Goal: Communication & Community: Answer question/provide support

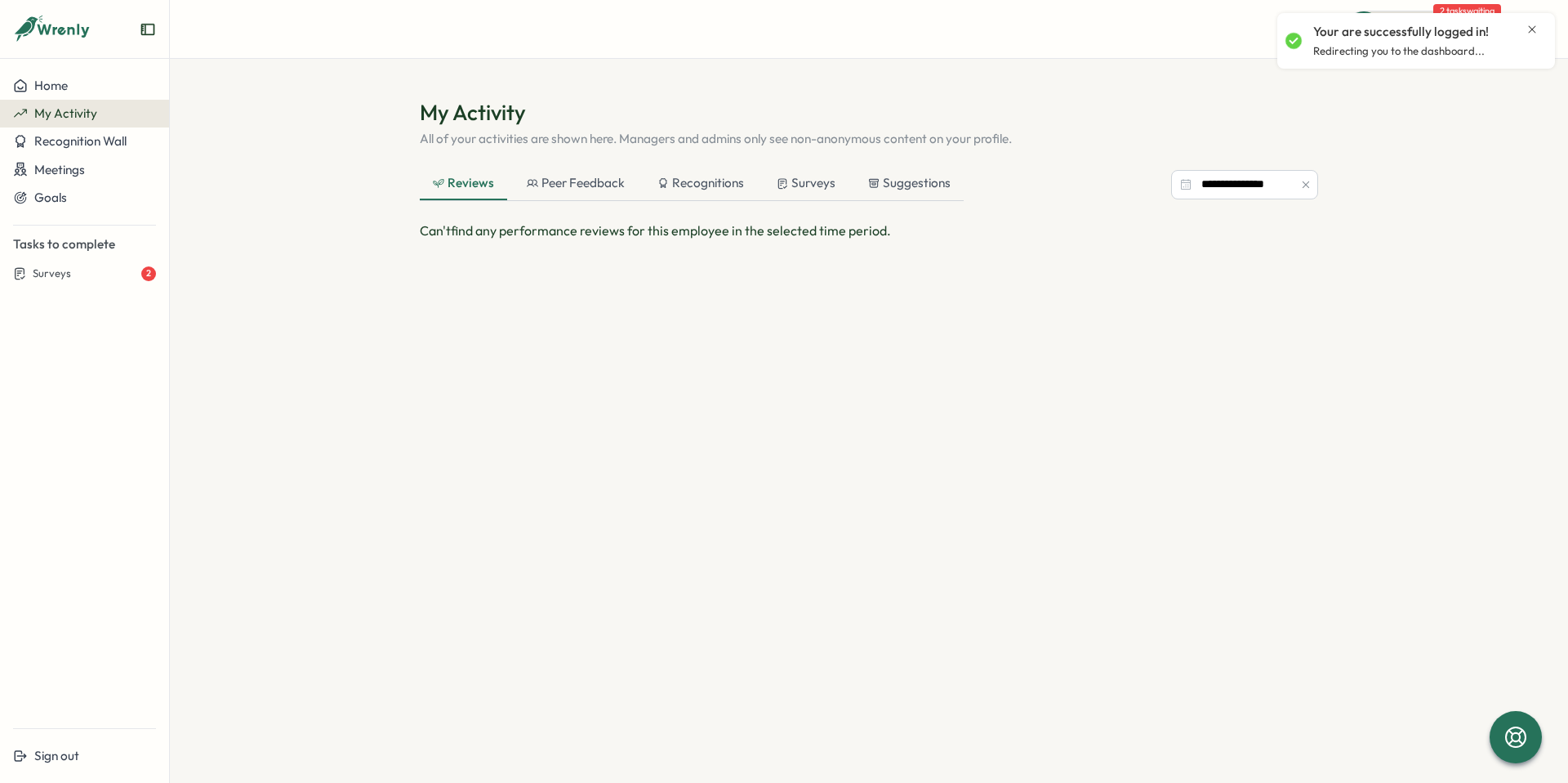
click at [1530, 31] on icon "Close notification" at bounding box center [1532, 29] width 7 height 7
click at [595, 177] on div "Peer Feedback" at bounding box center [576, 183] width 98 height 18
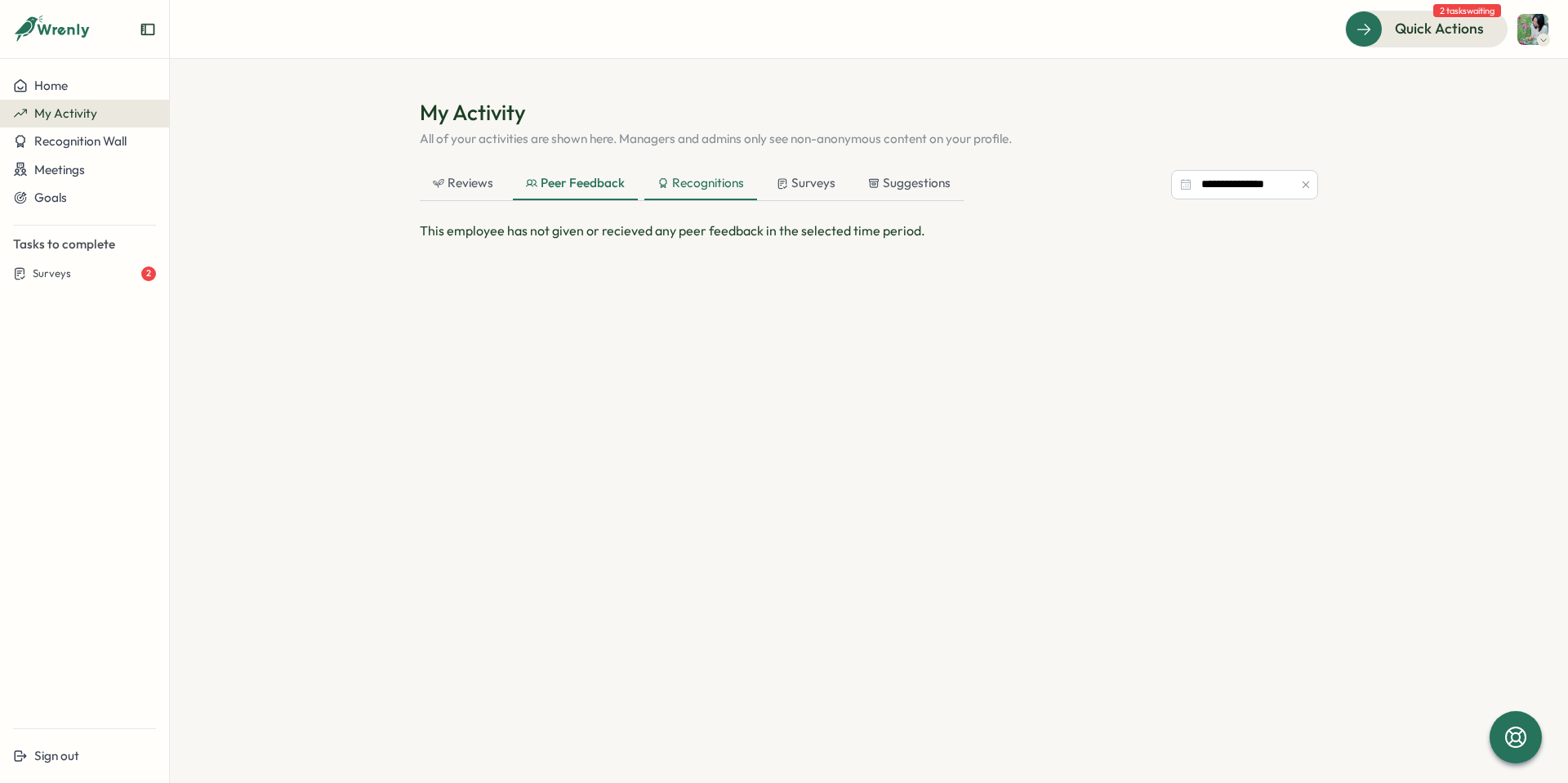
click at [706, 186] on div "Recognitions" at bounding box center [700, 183] width 87 height 18
click at [779, 184] on icon at bounding box center [784, 183] width 12 height 12
click at [917, 165] on div "**********" at bounding box center [869, 343] width 898 height 490
click at [82, 282] on button "Surveys 2" at bounding box center [84, 274] width 169 height 28
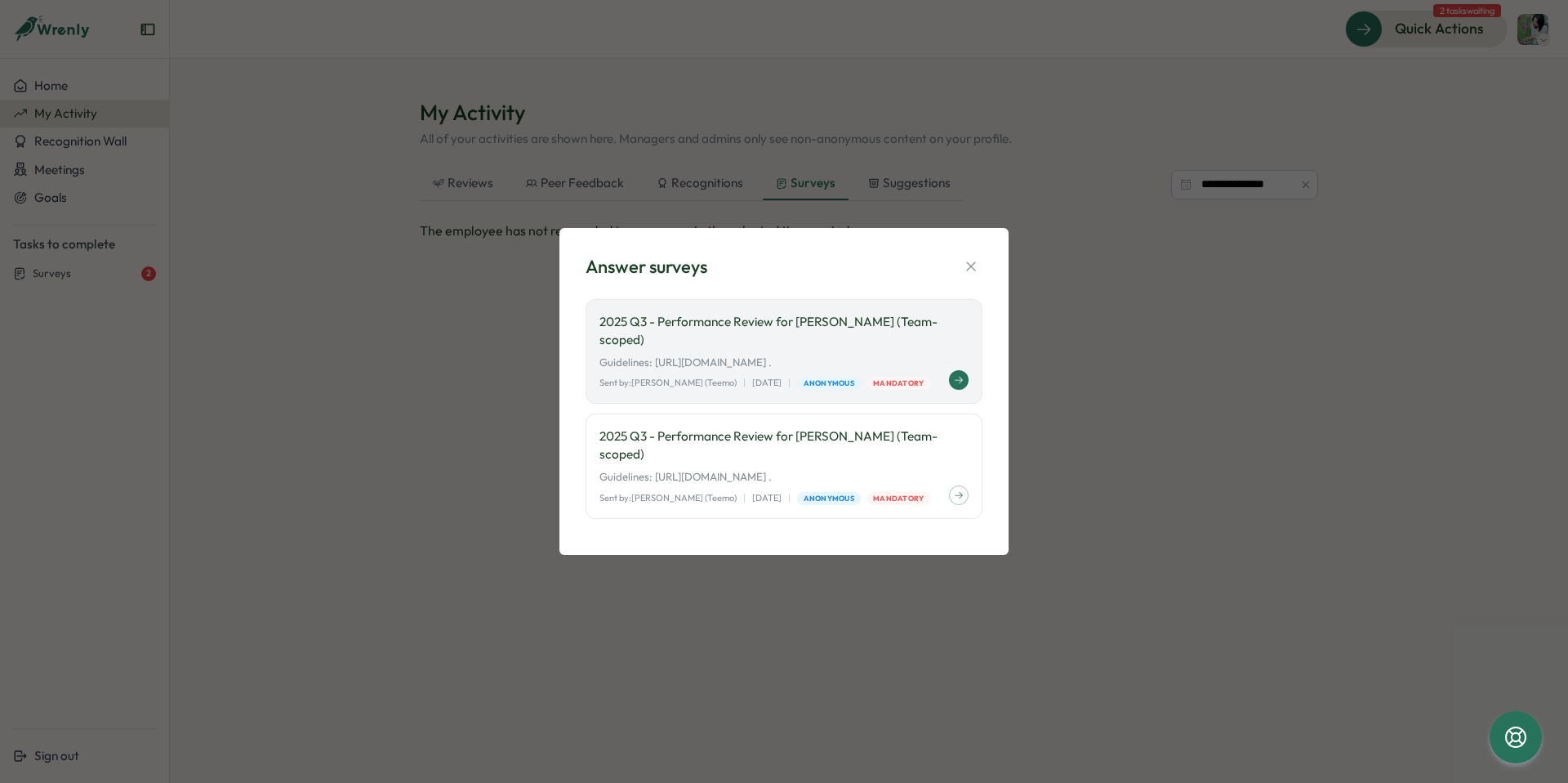
click at [962, 387] on button at bounding box center [958, 380] width 20 height 20
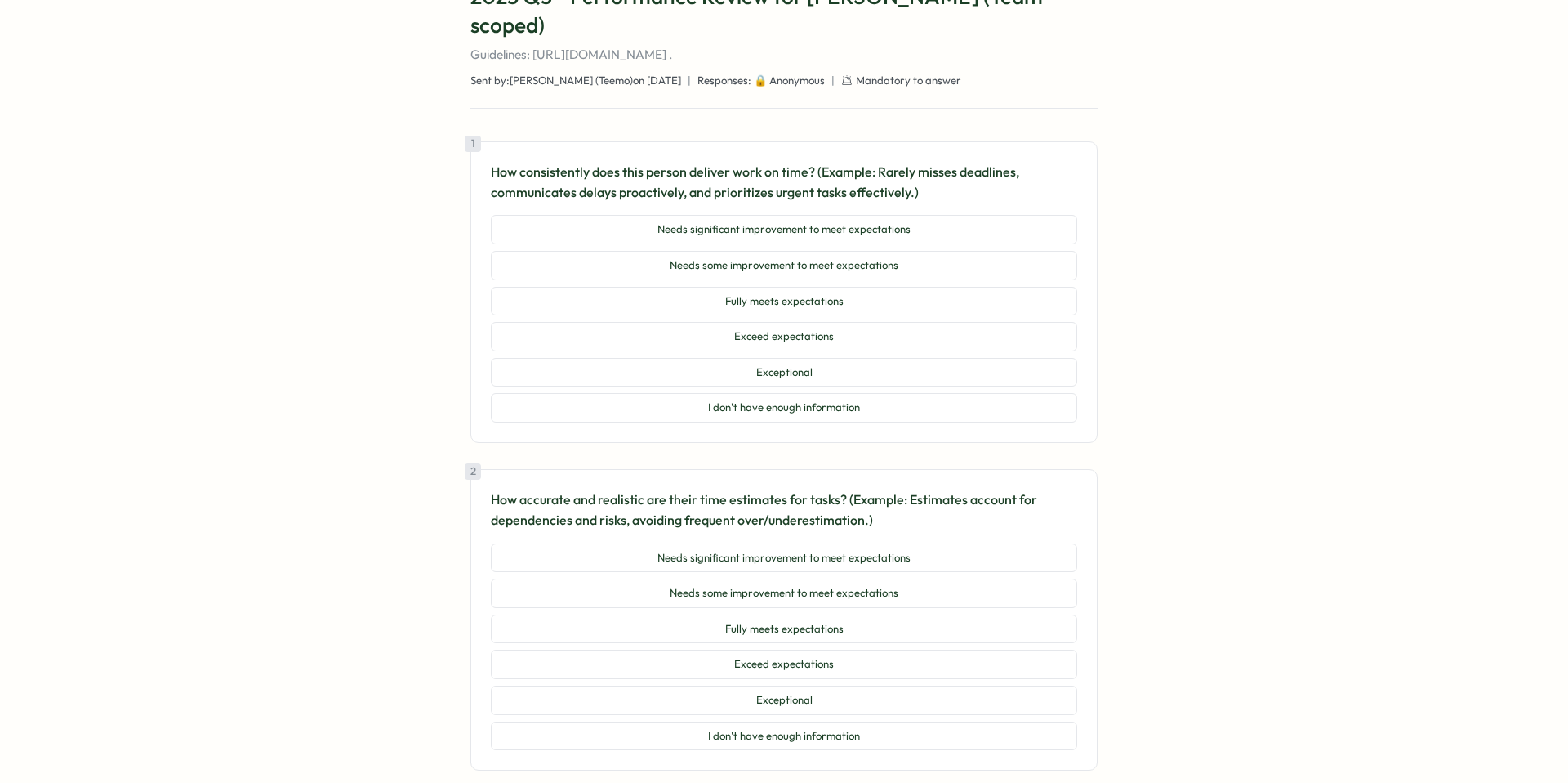
scroll to position [128, 0]
click at [819, 284] on button "Fully meets expectations" at bounding box center [784, 299] width 586 height 30
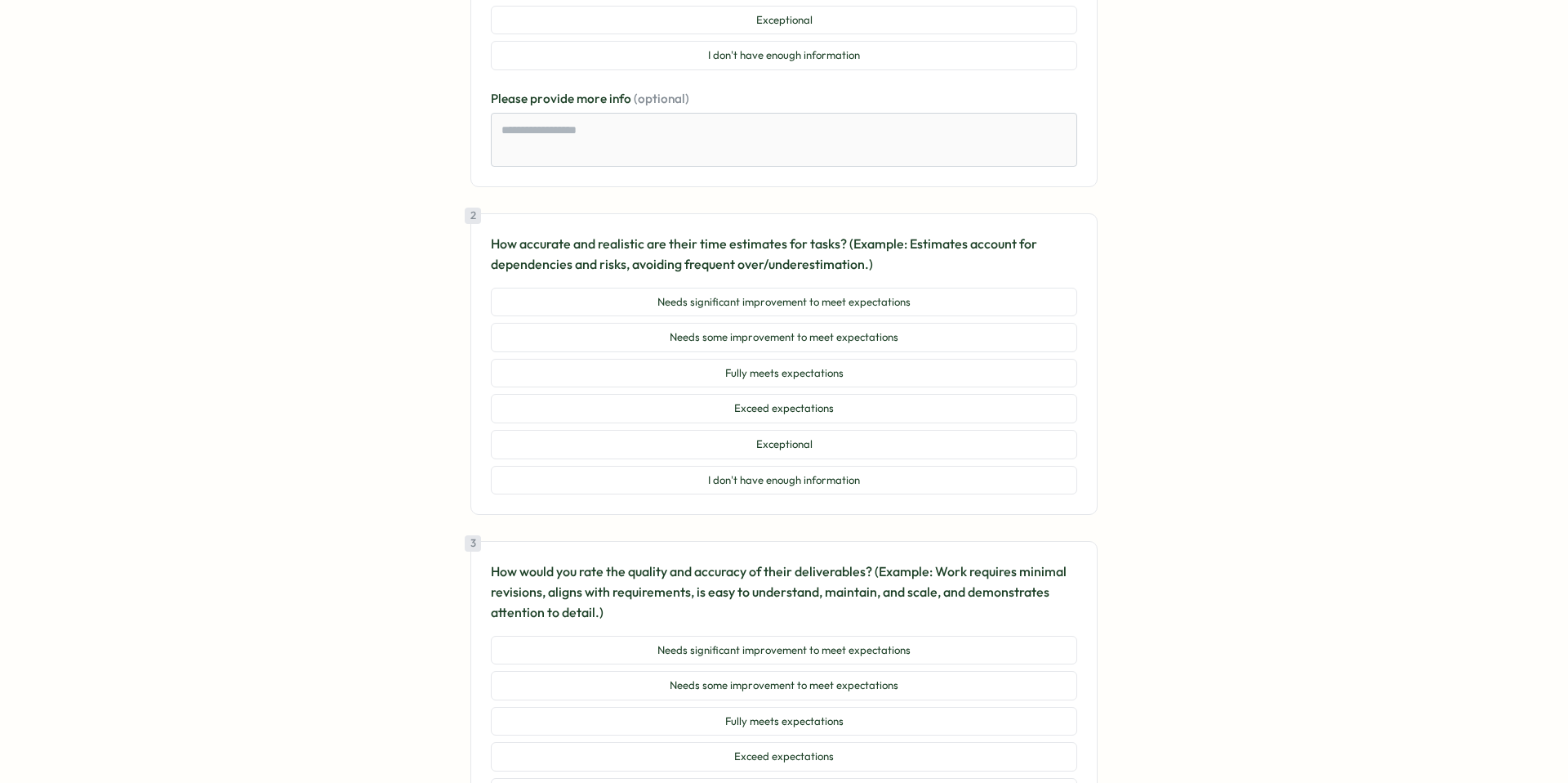
scroll to position [494, 0]
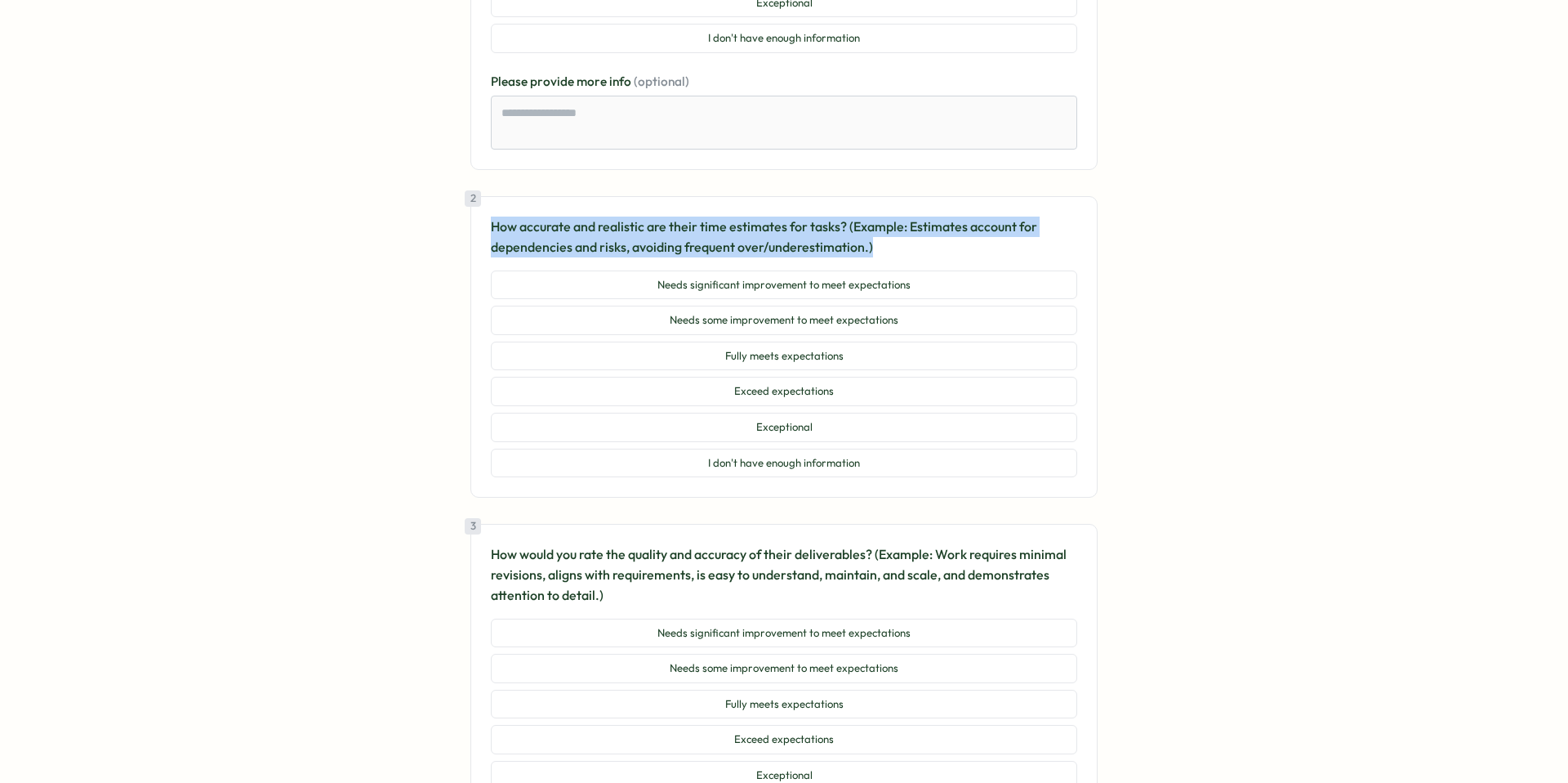
drag, startPoint x: 890, startPoint y: 220, endPoint x: 478, endPoint y: 201, distance: 412.4
click at [478, 201] on div "2 How accurate and realistic are their time estimates for tasks? (Example: Esti…" at bounding box center [784, 347] width 627 height 301
click at [467, 167] on div at bounding box center [467, 167] width 0 height 0
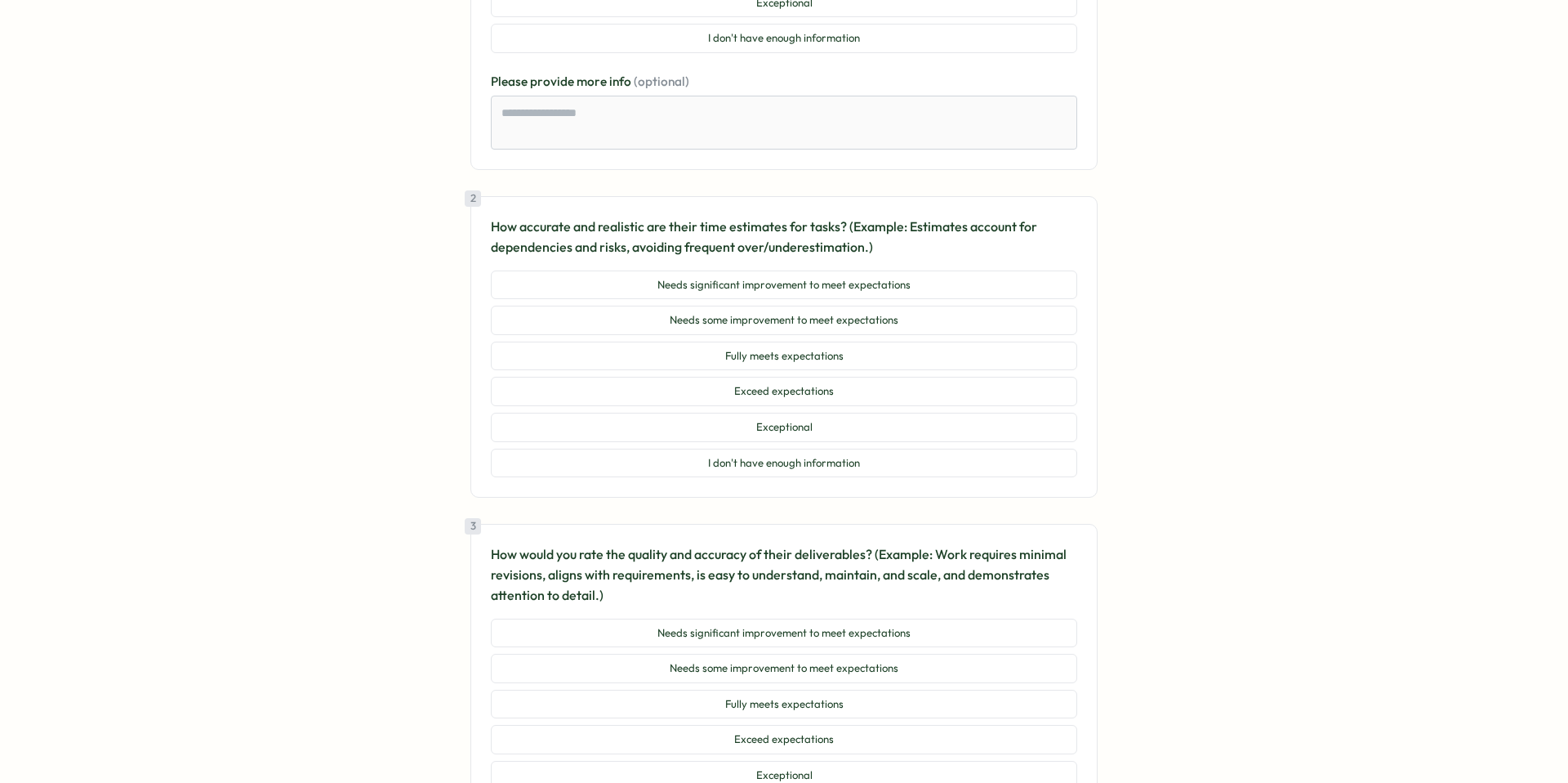
click at [1256, 497] on section "Go to home Go to home Survey from Trusting Social 2025 Q3 - Performance Review …" at bounding box center [784, 391] width 1568 height 783
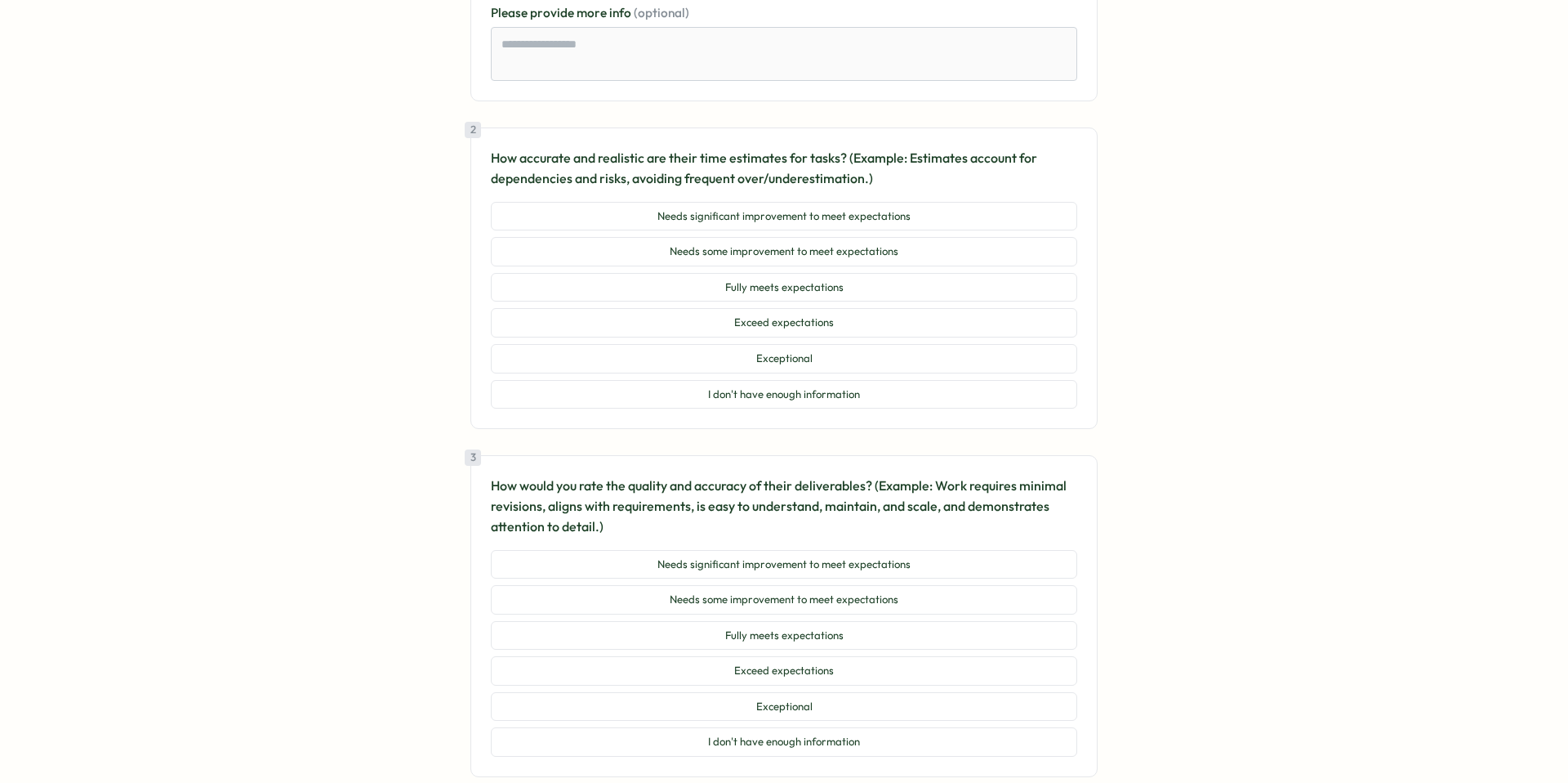
scroll to position [573, 0]
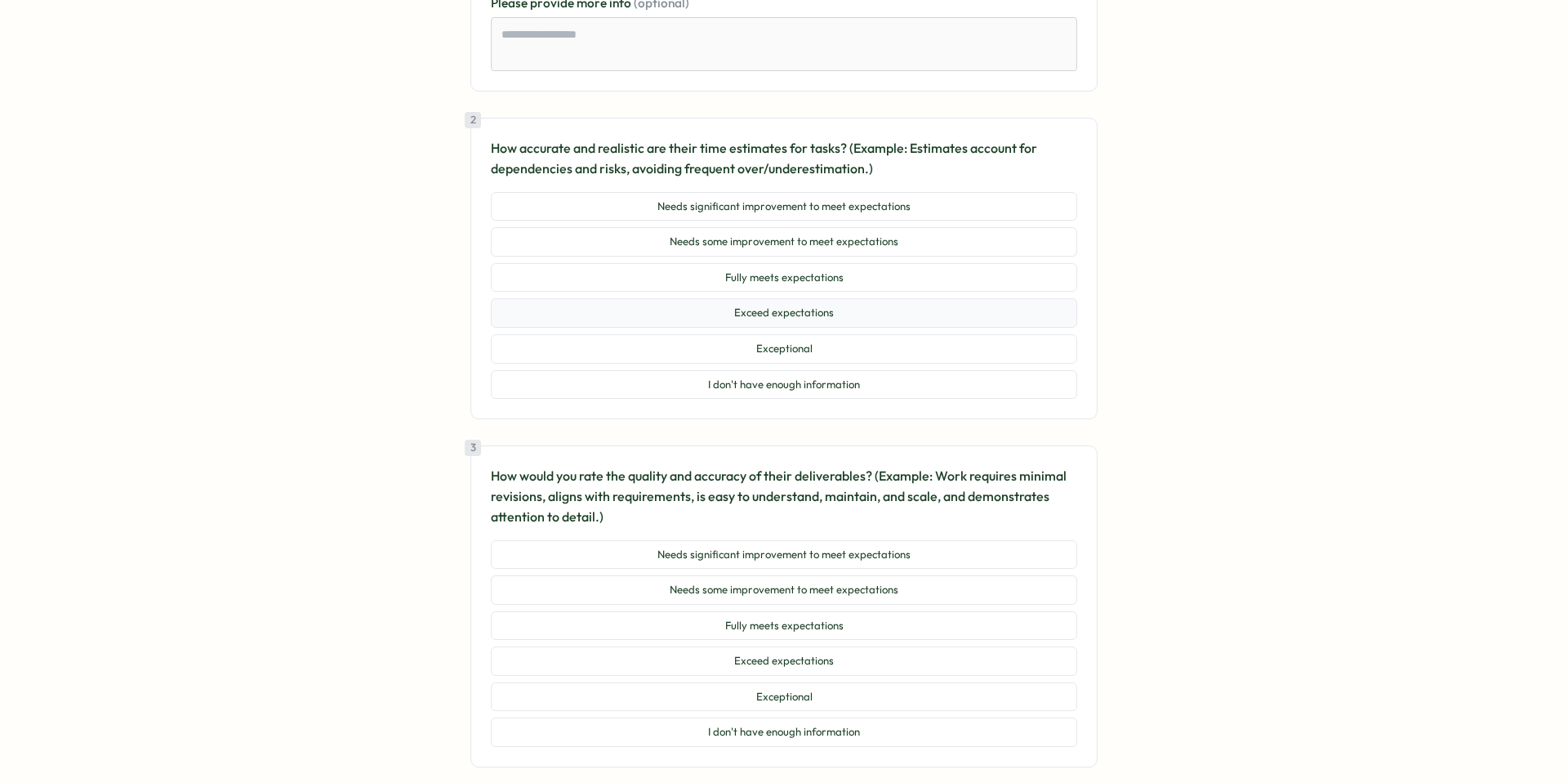
click at [888, 298] on button "Exceed expectations" at bounding box center [784, 313] width 586 height 30
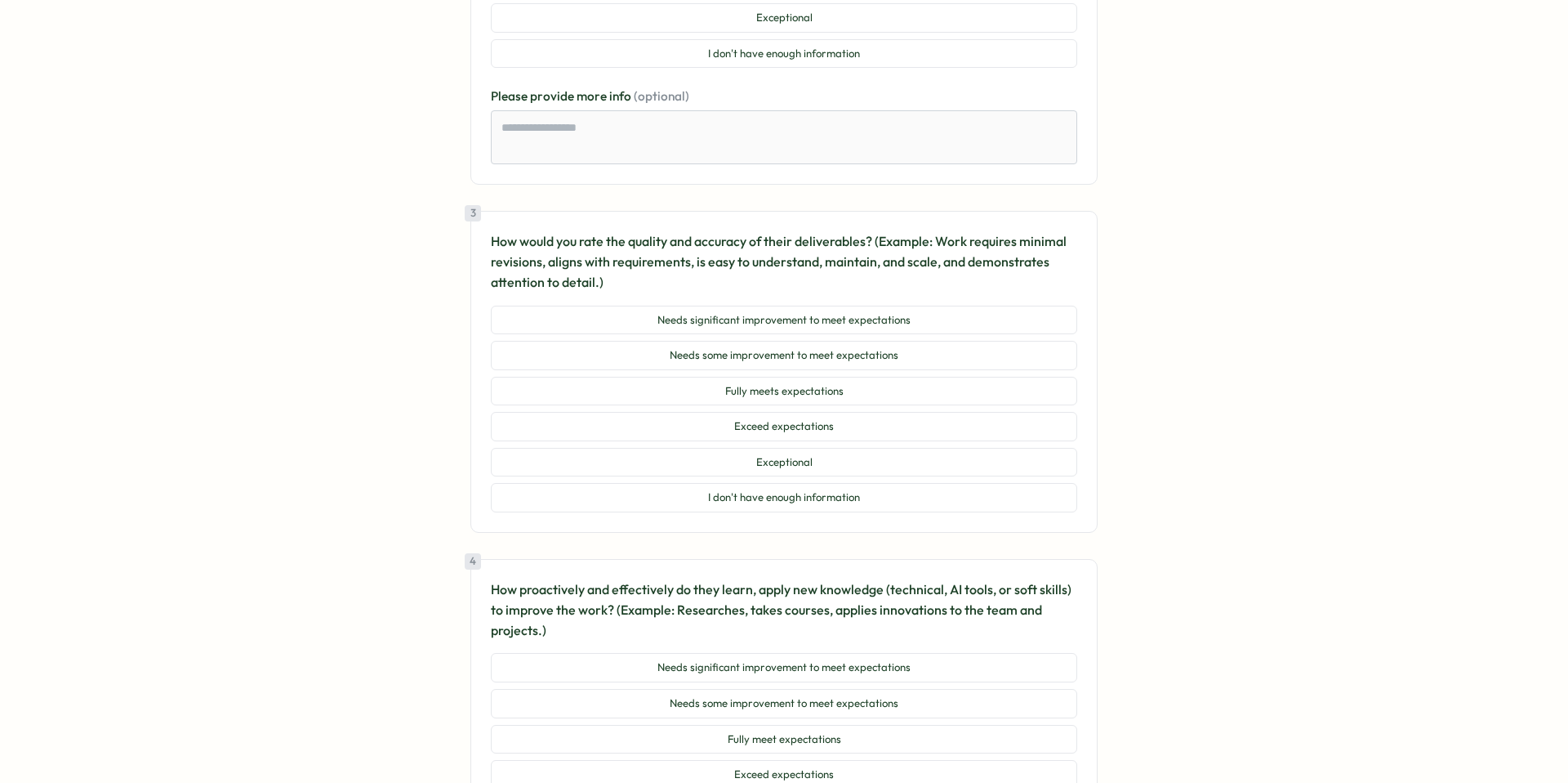
scroll to position [905, 0]
drag, startPoint x: 873, startPoint y: 215, endPoint x: 451, endPoint y: 212, distance: 422.0
click at [440, 219] on div at bounding box center [440, 219] width 0 height 0
click at [767, 481] on button "I don't have enough information" at bounding box center [784, 496] width 586 height 30
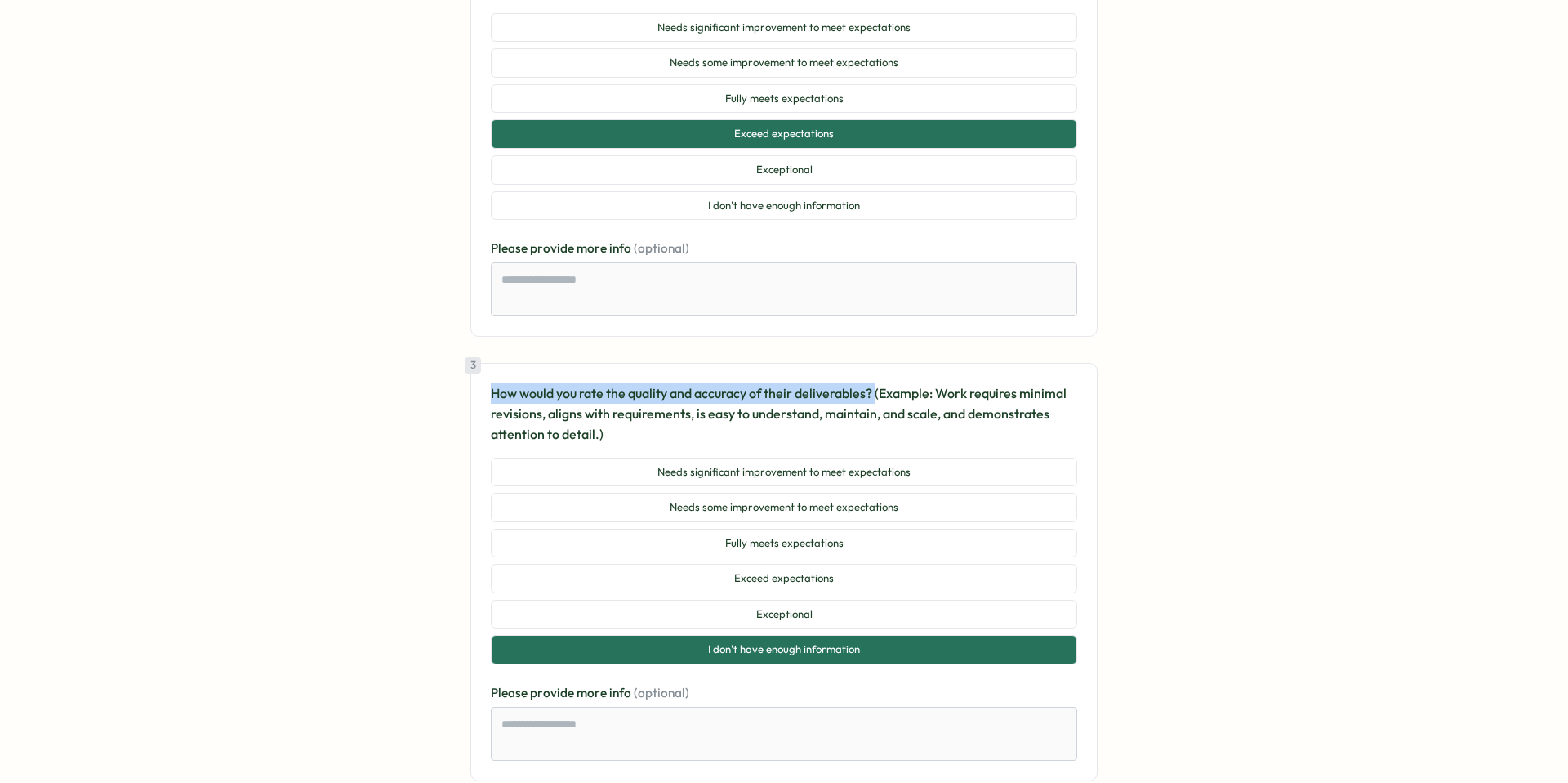
scroll to position [750, 0]
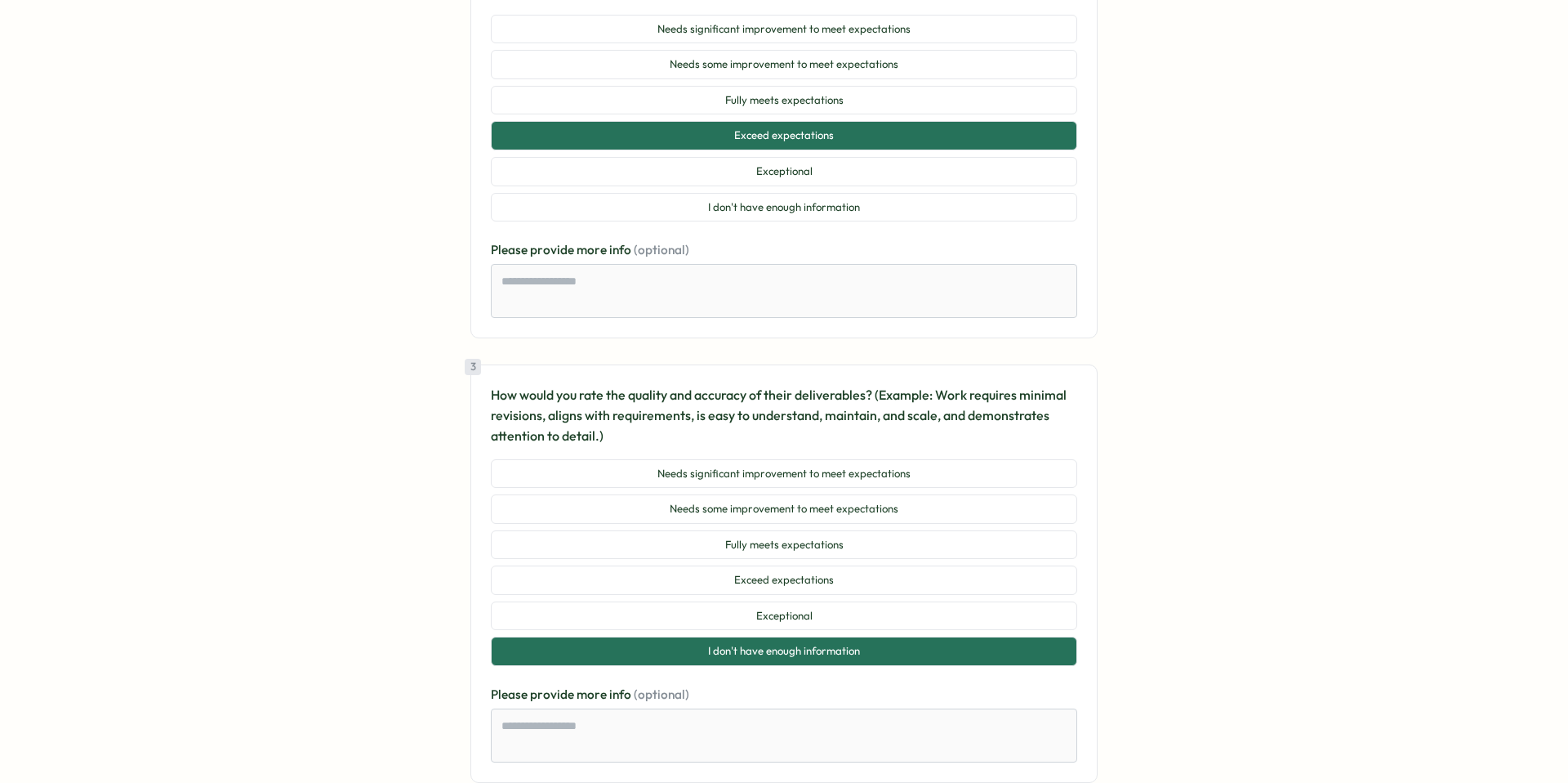
click at [1275, 375] on section "Go to home Go to home Survey from Trusting Social 2025 Q3 - Performance Review …" at bounding box center [784, 391] width 1568 height 783
click at [925, 494] on button "Needs some improvement to meet expectations" at bounding box center [784, 509] width 586 height 30
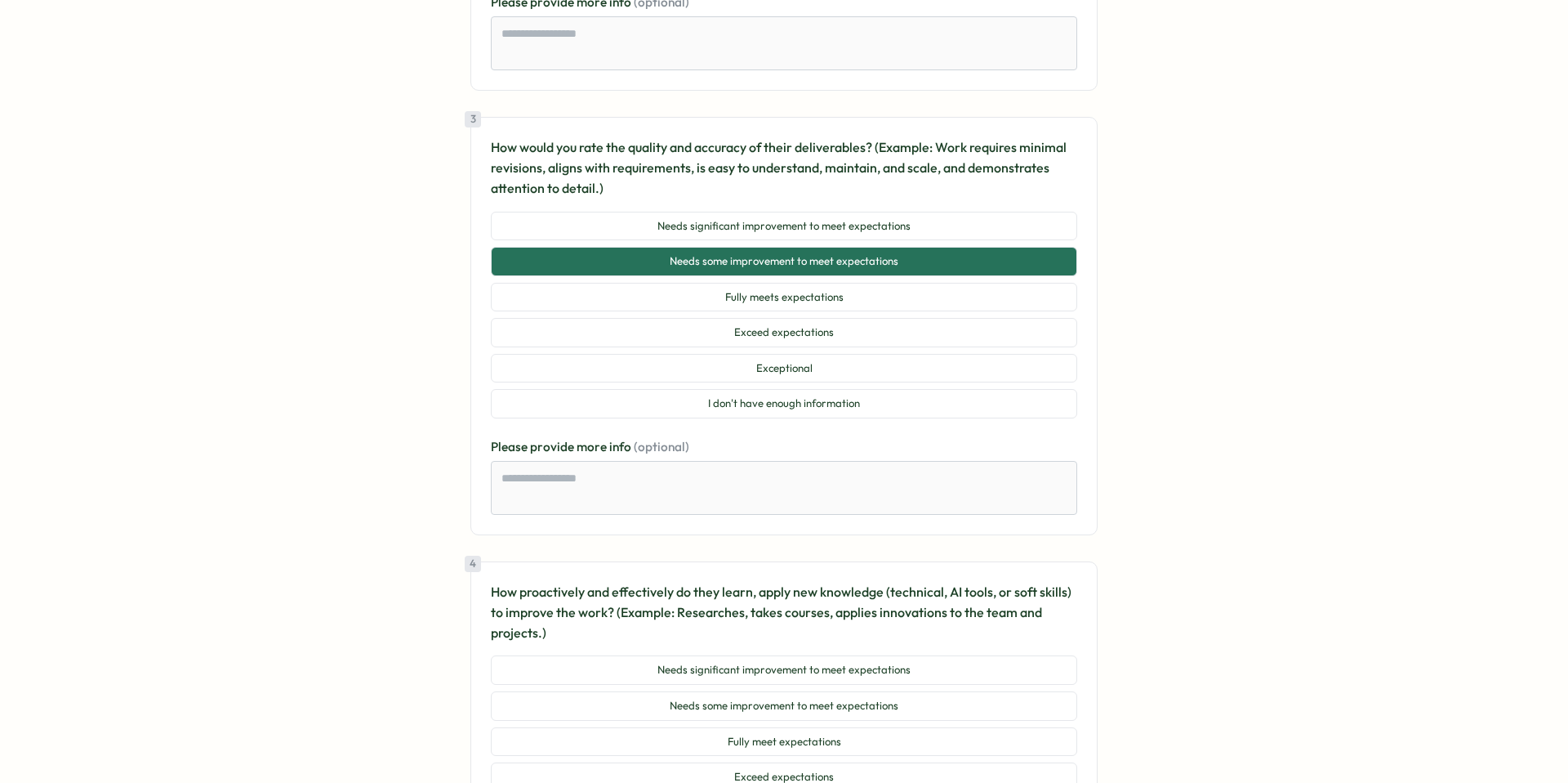
scroll to position [1010, 0]
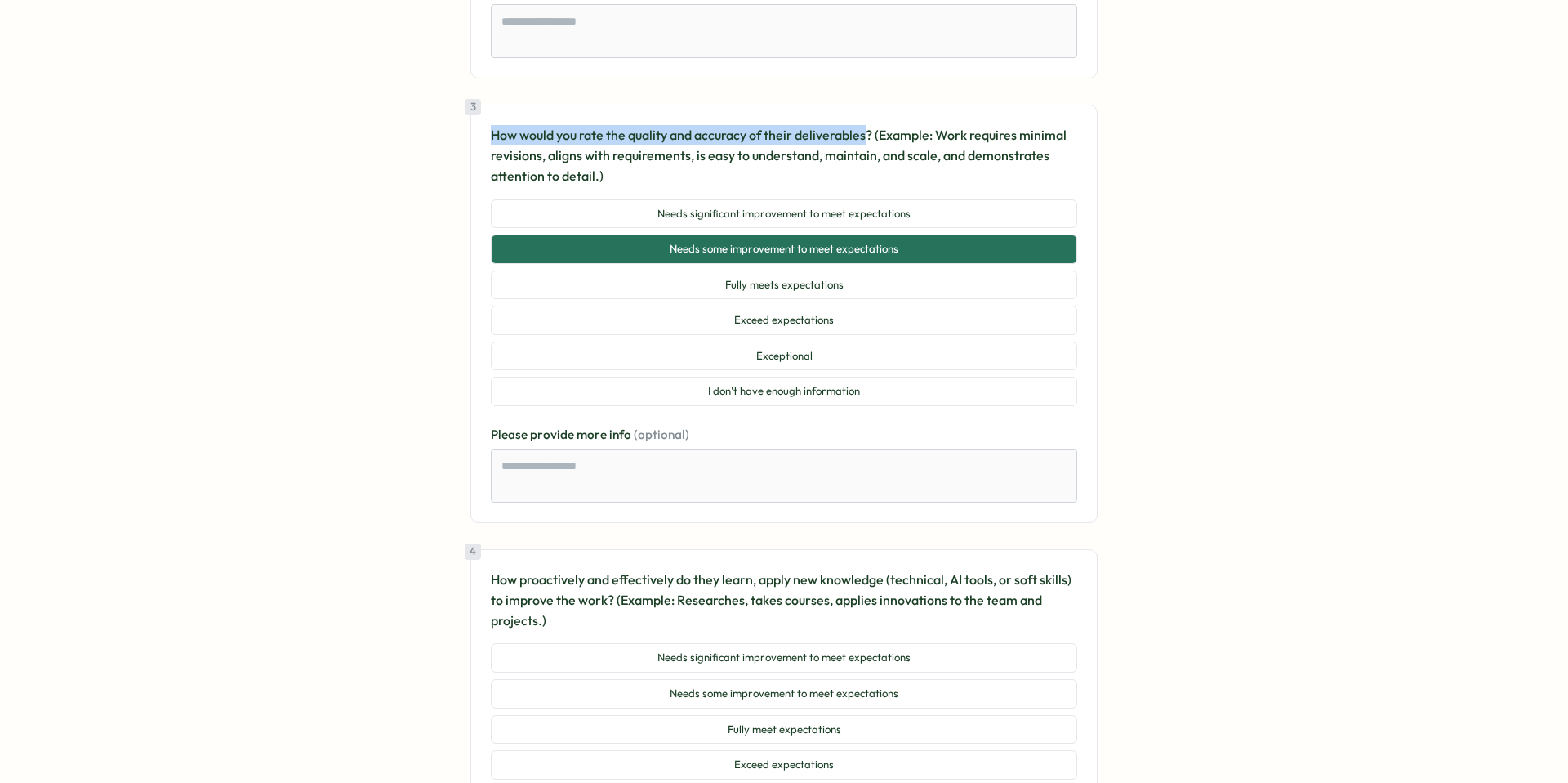
drag, startPoint x: 867, startPoint y: 107, endPoint x: 492, endPoint y: 102, distance: 375.0
click at [492, 125] on p "How would you rate the quality and accuracy of their deliverables? (Example: Wo…" at bounding box center [784, 154] width 586 height 60
click at [481, 75] on div at bounding box center [481, 75] width 0 height 0
click at [1314, 427] on section "Go to home Go to home Survey from Trusting Social 2025 Q3 - Performance Review …" at bounding box center [784, 391] width 1568 height 783
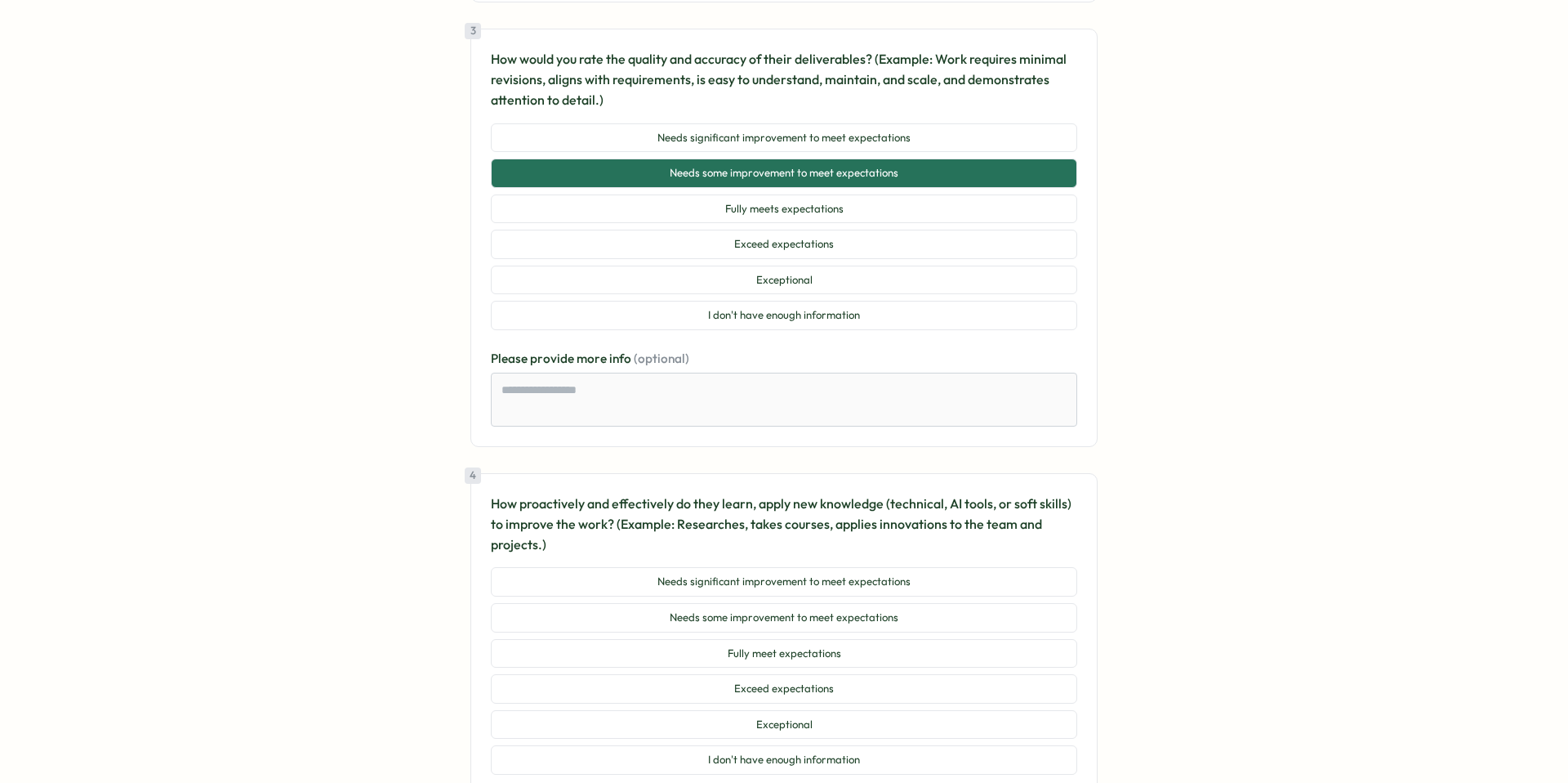
scroll to position [1089, 0]
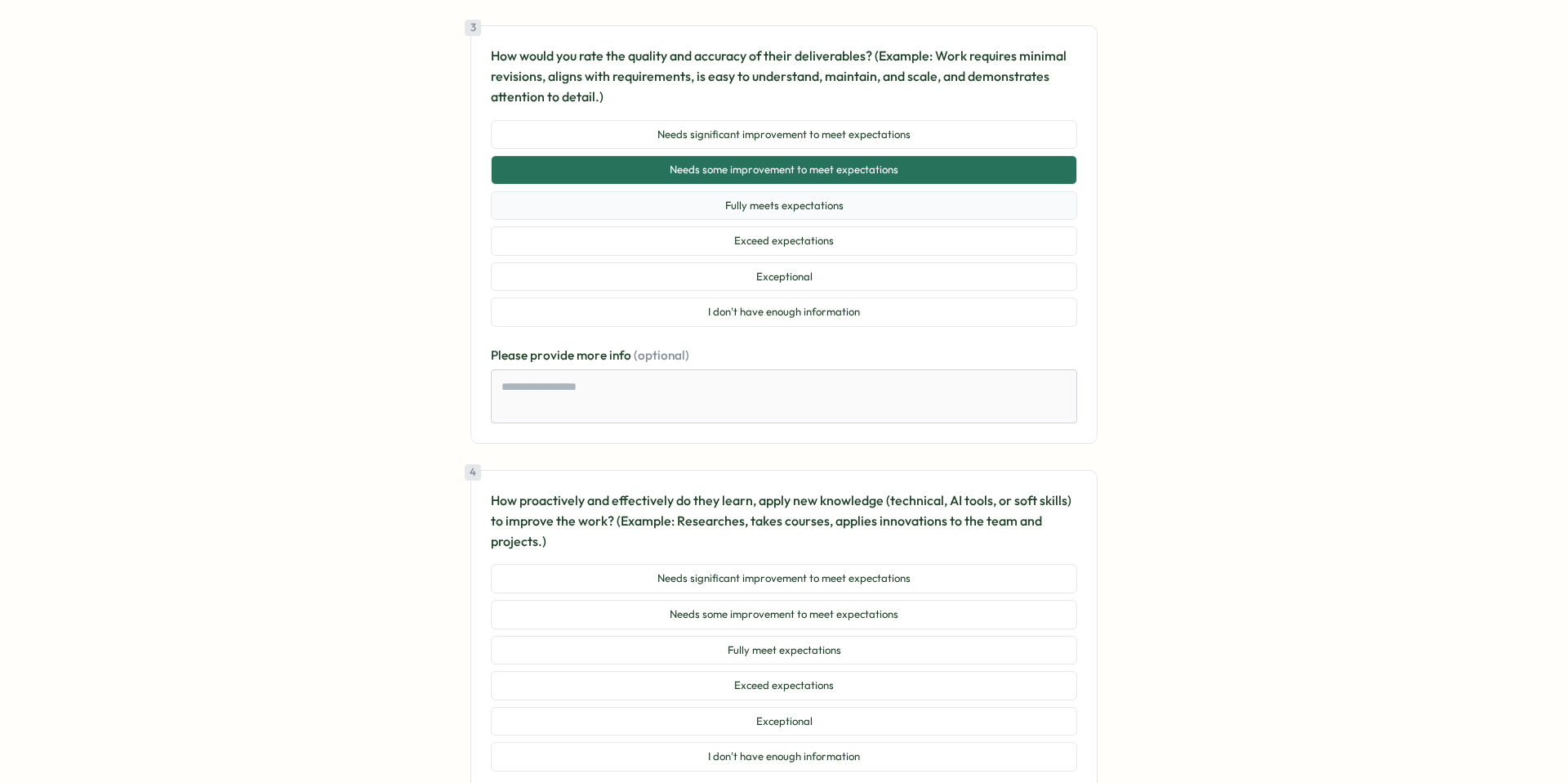
click at [921, 191] on button "Fully meets expectations" at bounding box center [784, 206] width 586 height 30
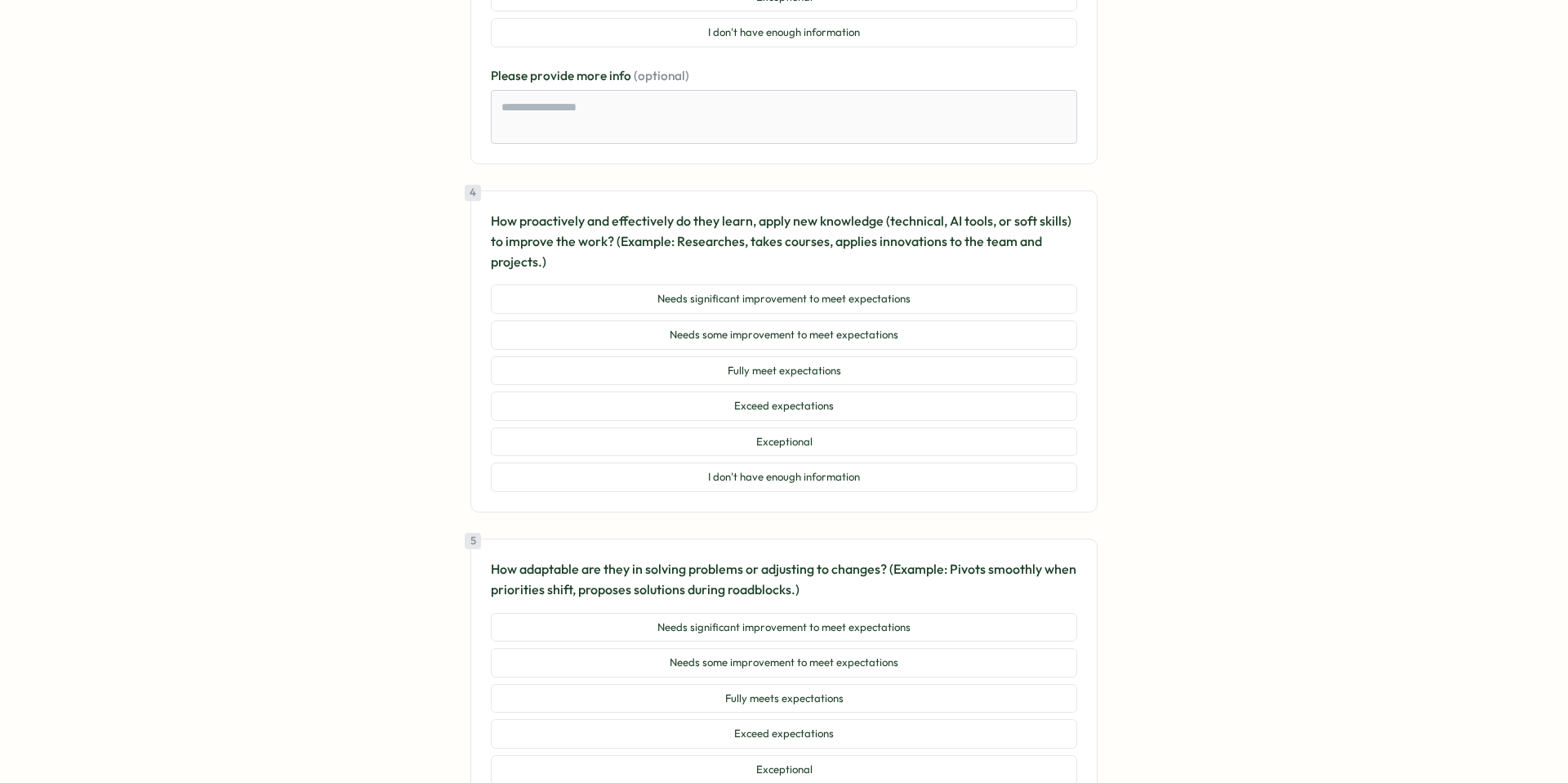
scroll to position [1370, 0]
click at [878, 460] on button "I don't have enough information" at bounding box center [784, 474] width 586 height 30
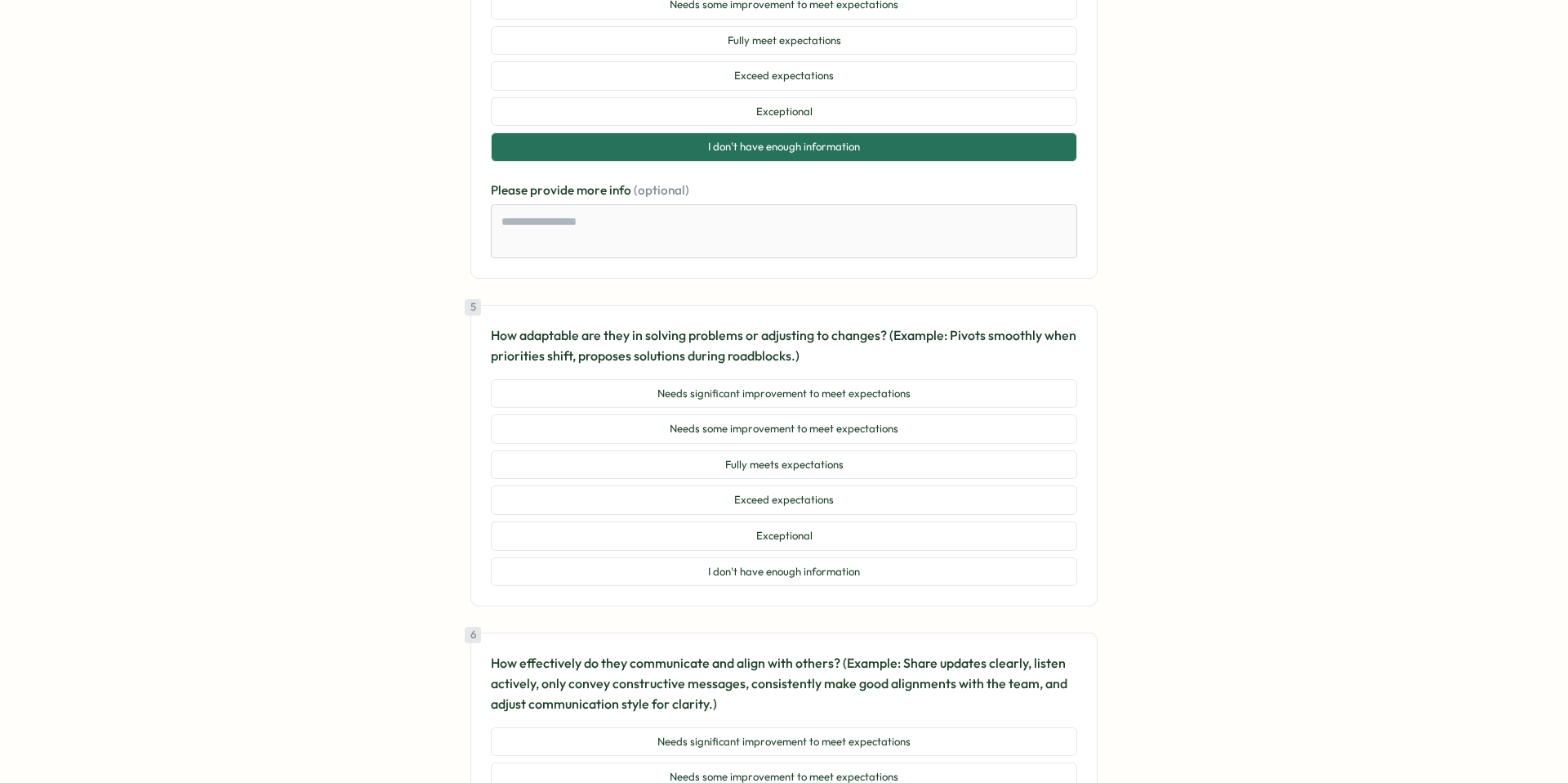
scroll to position [1710, 0]
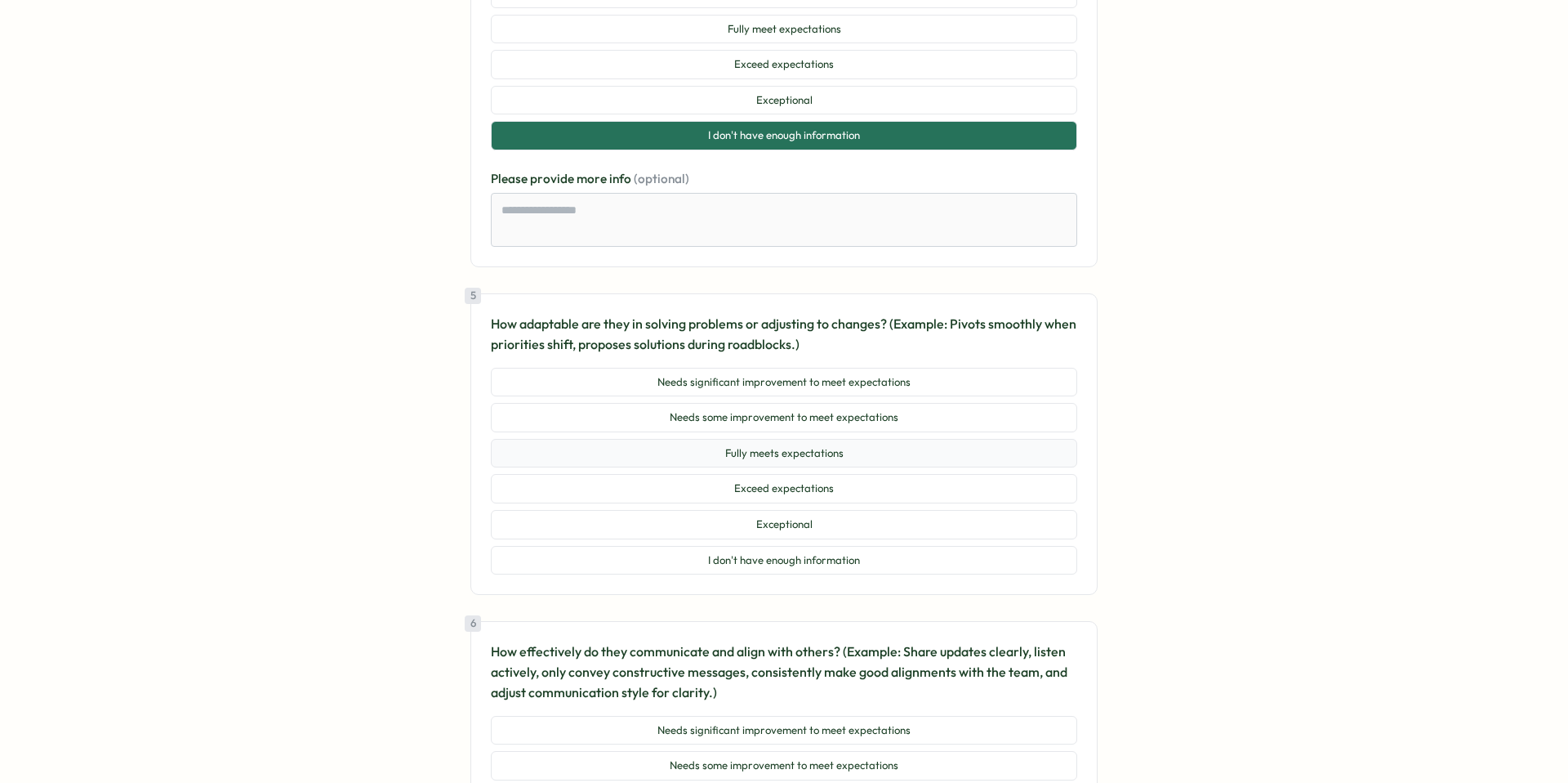
click at [1037, 439] on button "Fully meets expectations" at bounding box center [784, 454] width 586 height 30
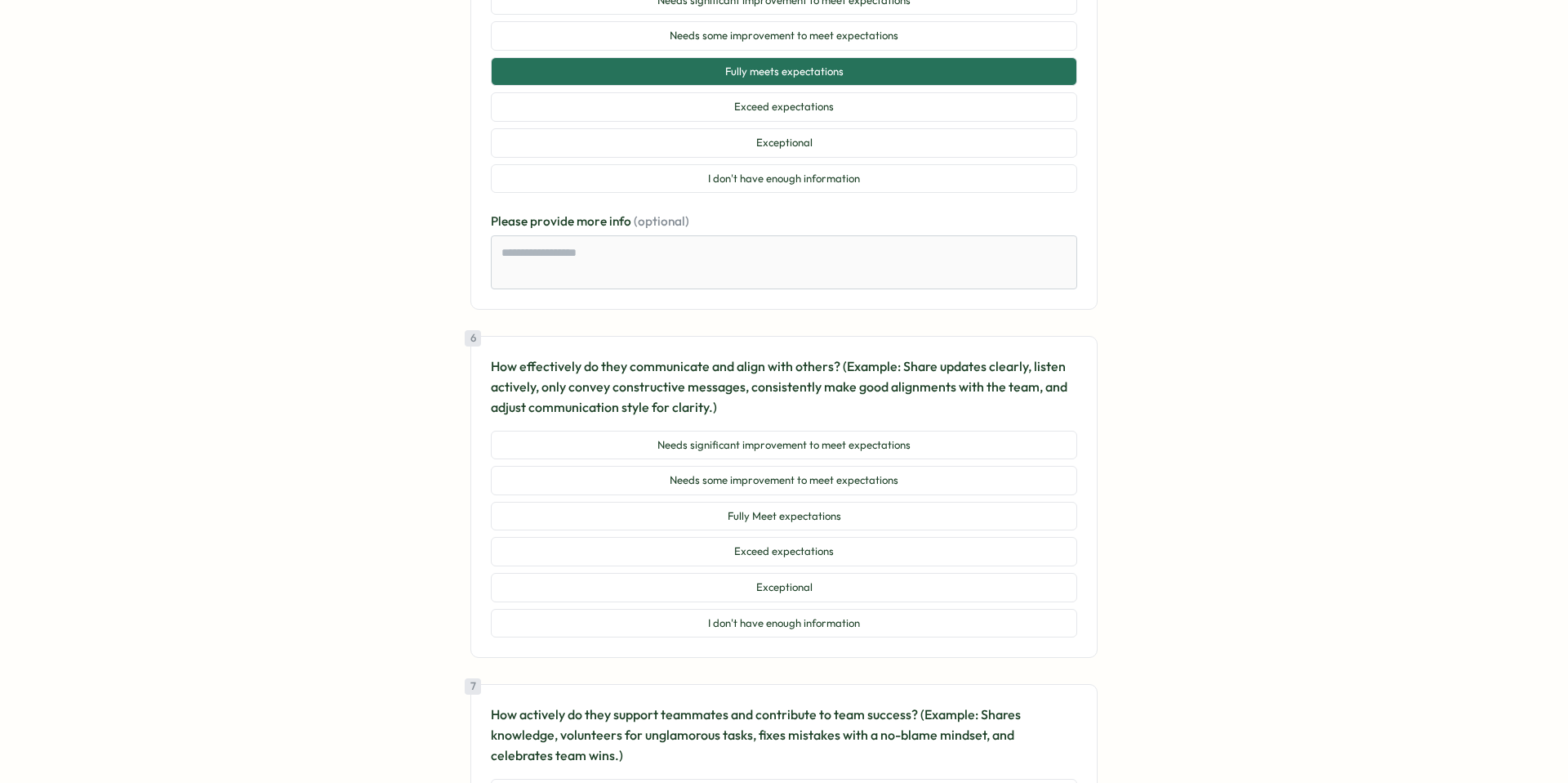
scroll to position [2092, 0]
click at [960, 608] on button "I don't have enough information" at bounding box center [784, 623] width 586 height 30
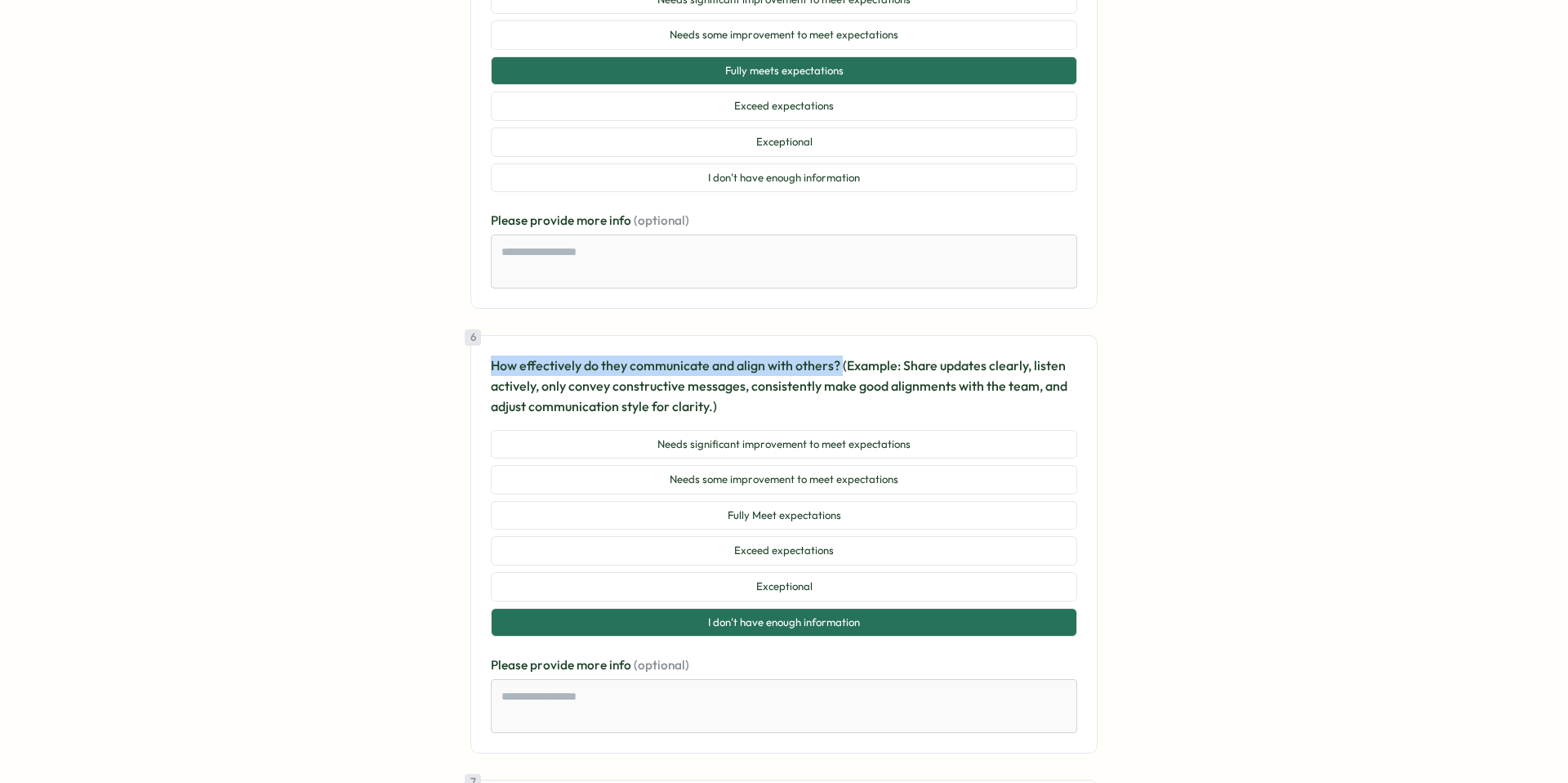
drag, startPoint x: 487, startPoint y: 339, endPoint x: 836, endPoint y: 332, distance: 349.1
click at [836, 335] on div "6 How effectively do they communicate and align with others? (Example: Share up…" at bounding box center [784, 544] width 627 height 418
click at [826, 305] on div at bounding box center [826, 305] width 0 height 0
click at [1153, 439] on div "Go to home Go to home Survey from Trusting Social 2025 Q3 - Performance Review …" at bounding box center [784, 412] width 898 height 4930
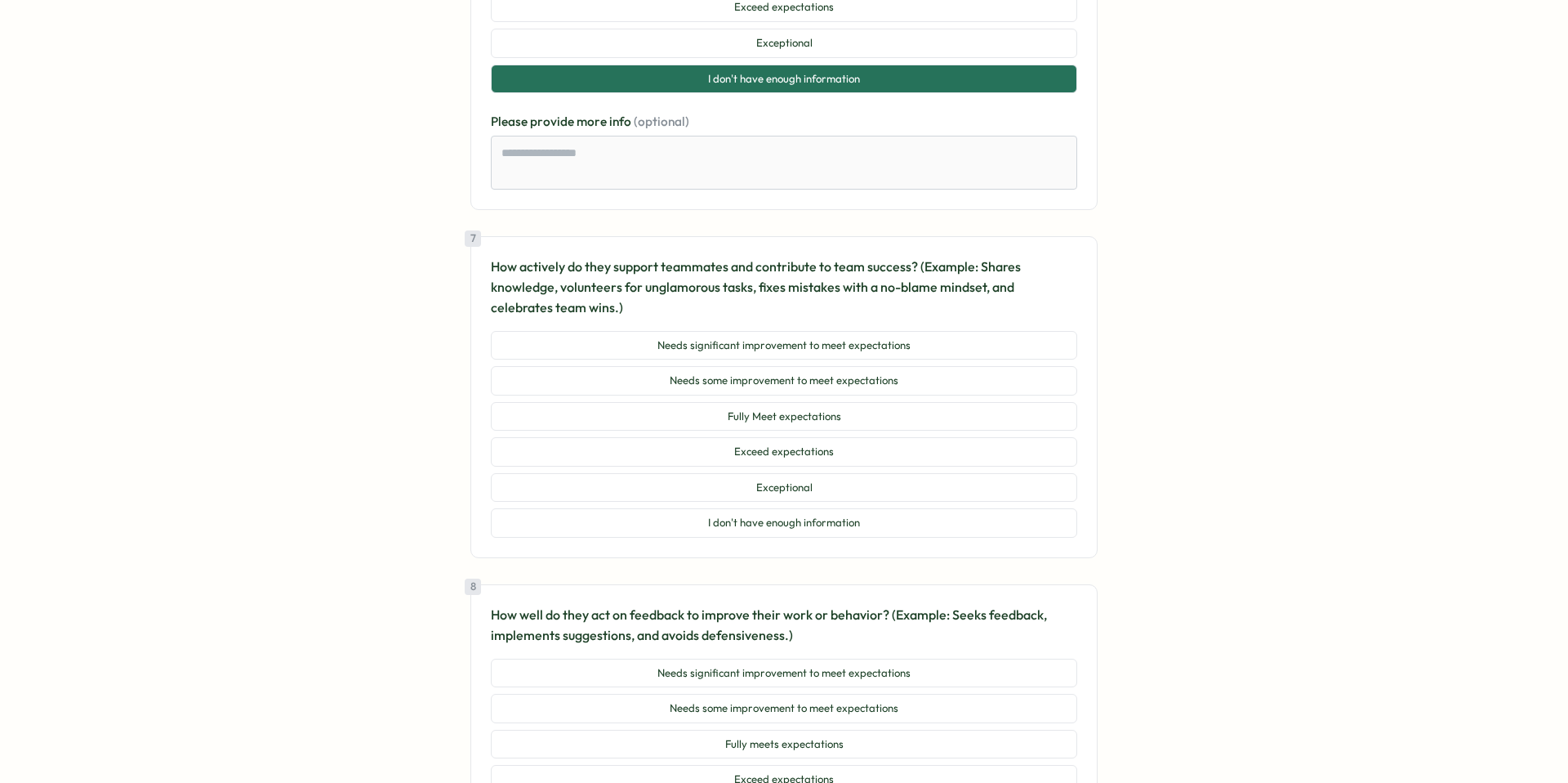
scroll to position [2640, 0]
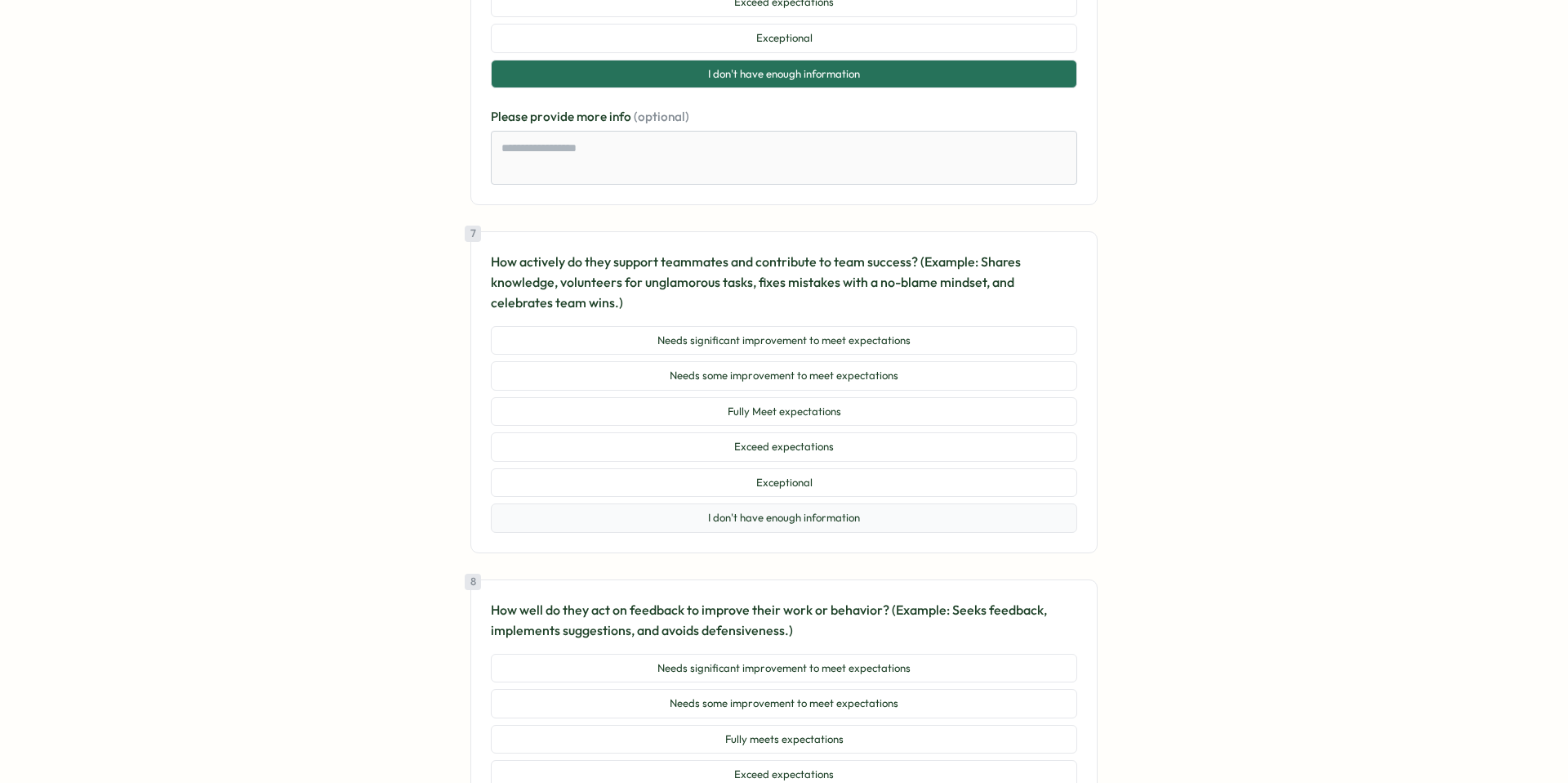
click at [905, 503] on button "I don't have enough information" at bounding box center [784, 518] width 586 height 30
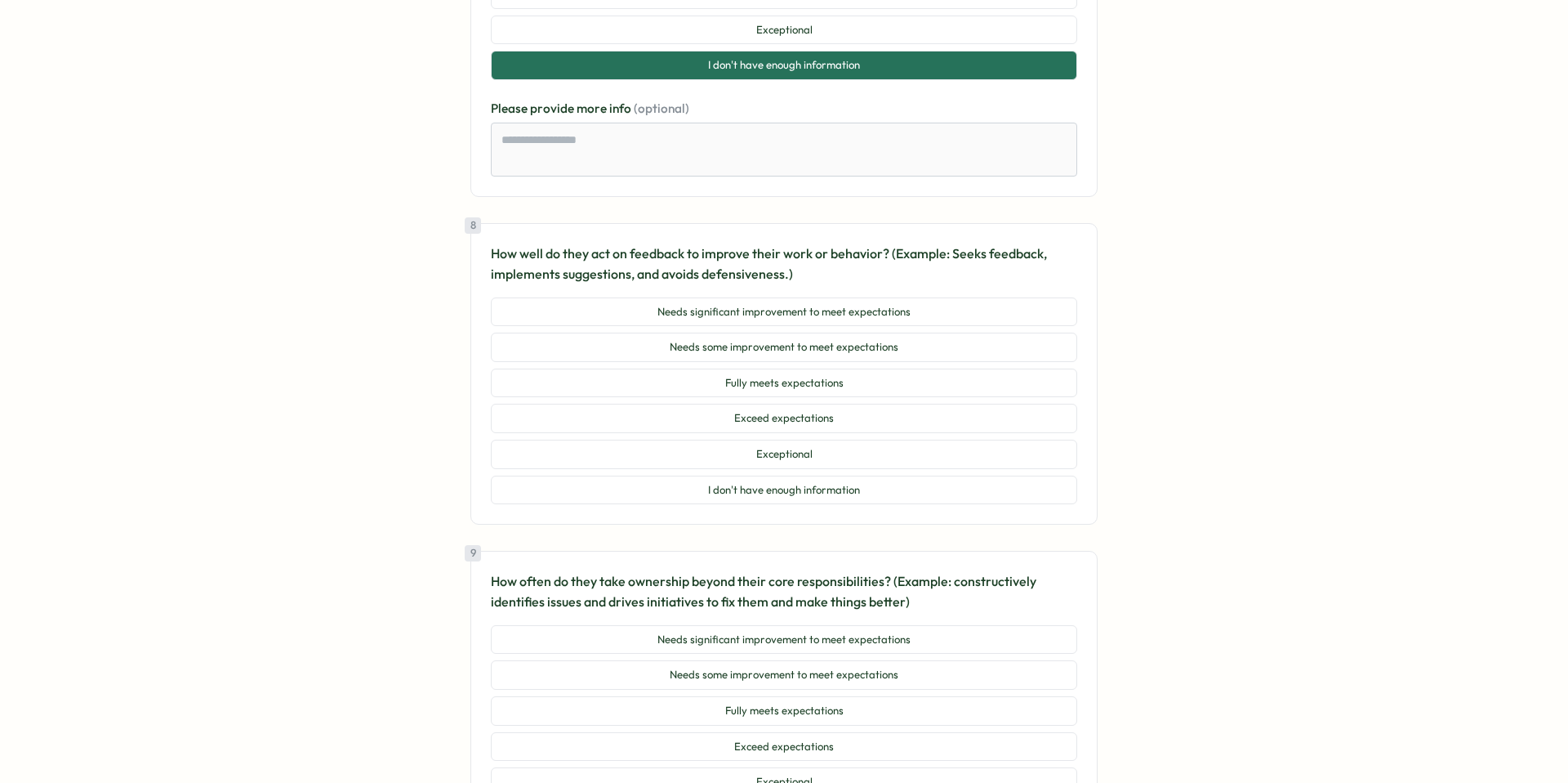
scroll to position [3109, 0]
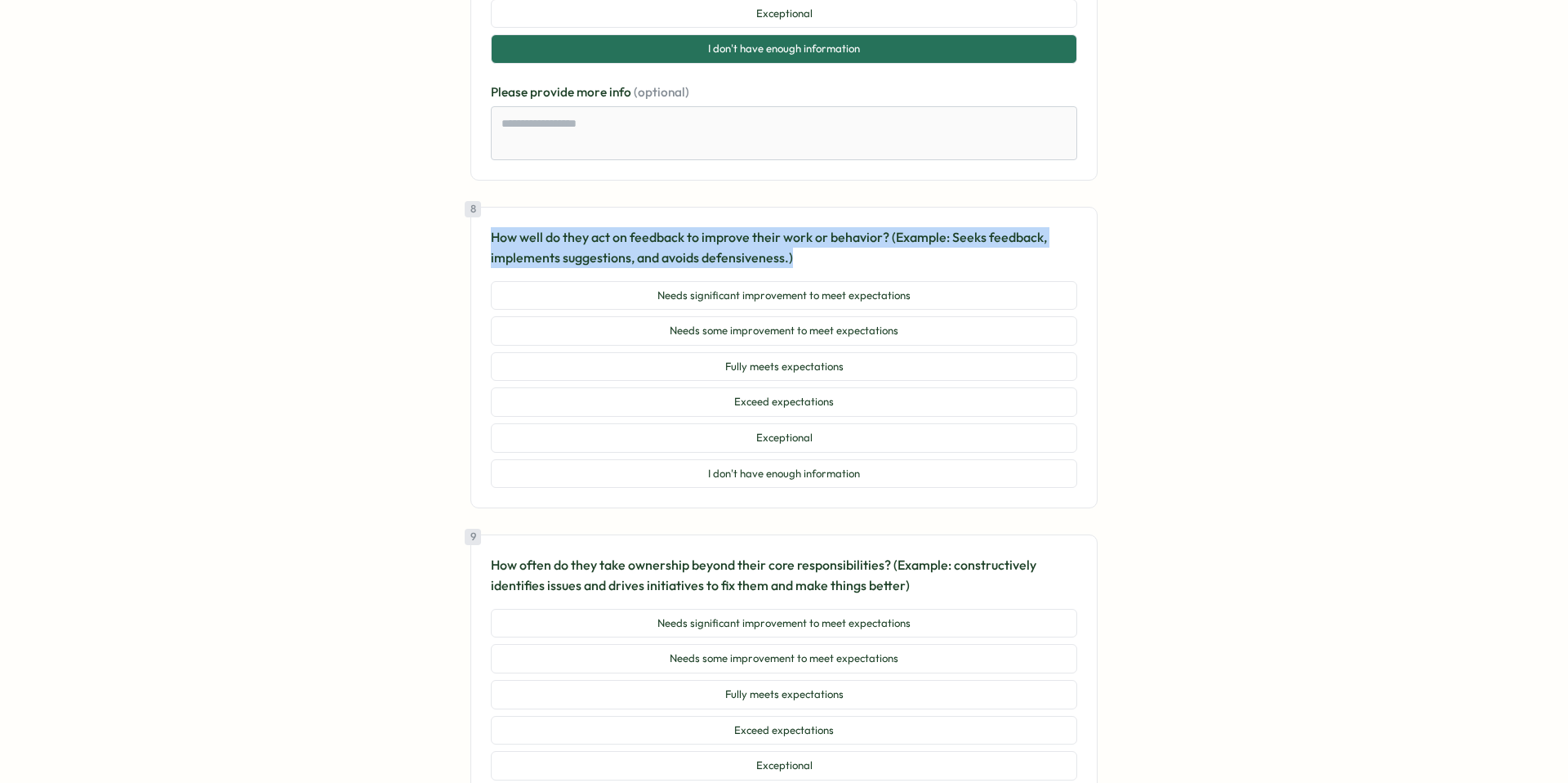
drag, startPoint x: 799, startPoint y: 230, endPoint x: 451, endPoint y: 213, distance: 348.4
click at [440, 177] on div at bounding box center [440, 177] width 0 height 0
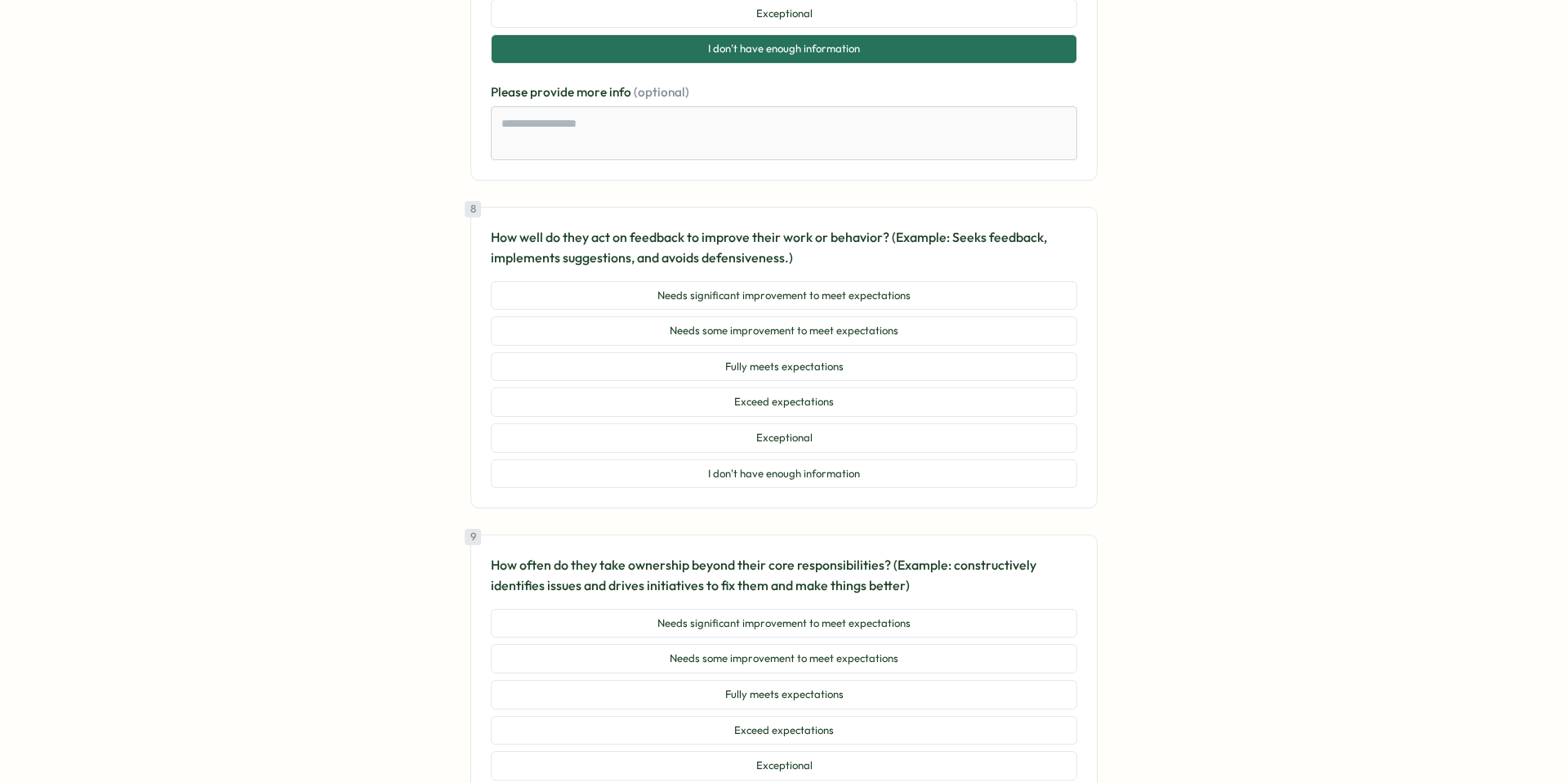
drag, startPoint x: 953, startPoint y: 301, endPoint x: 974, endPoint y: 301, distance: 21.0
click at [953, 316] on button "Needs some improvement to meet expectations" at bounding box center [784, 331] width 586 height 30
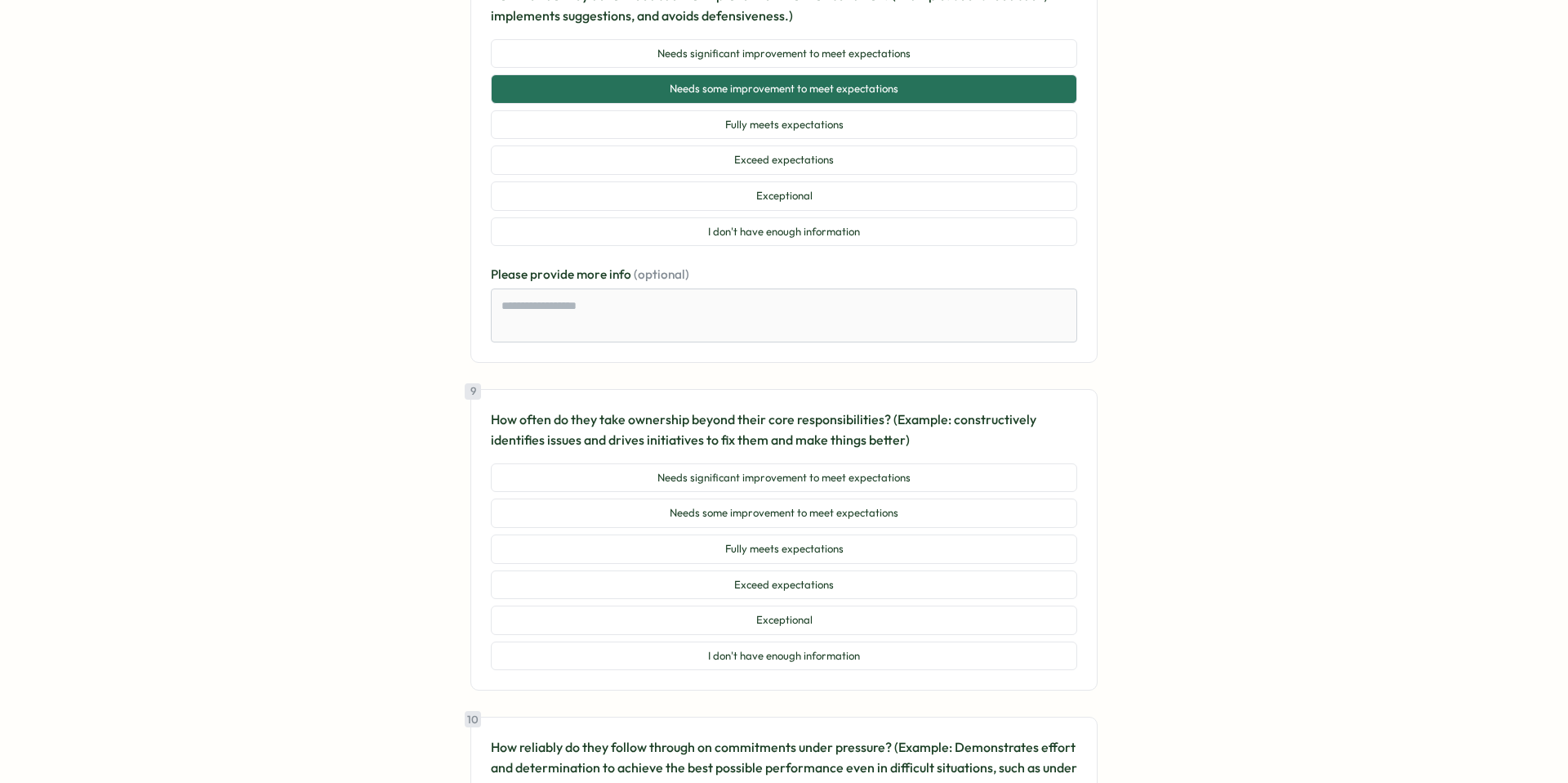
scroll to position [3347, 0]
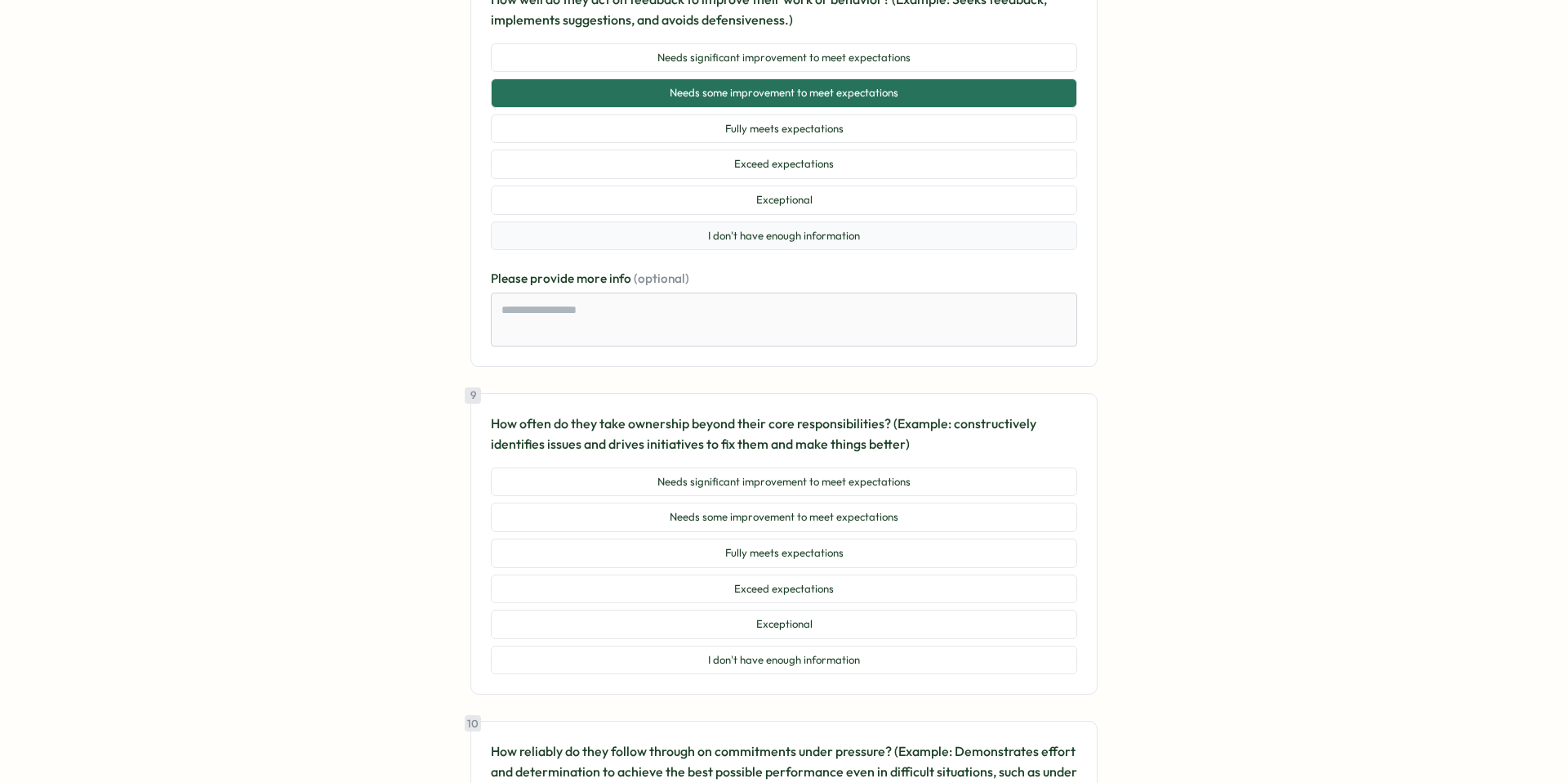
click at [921, 221] on button "I don't have enough information" at bounding box center [784, 236] width 586 height 30
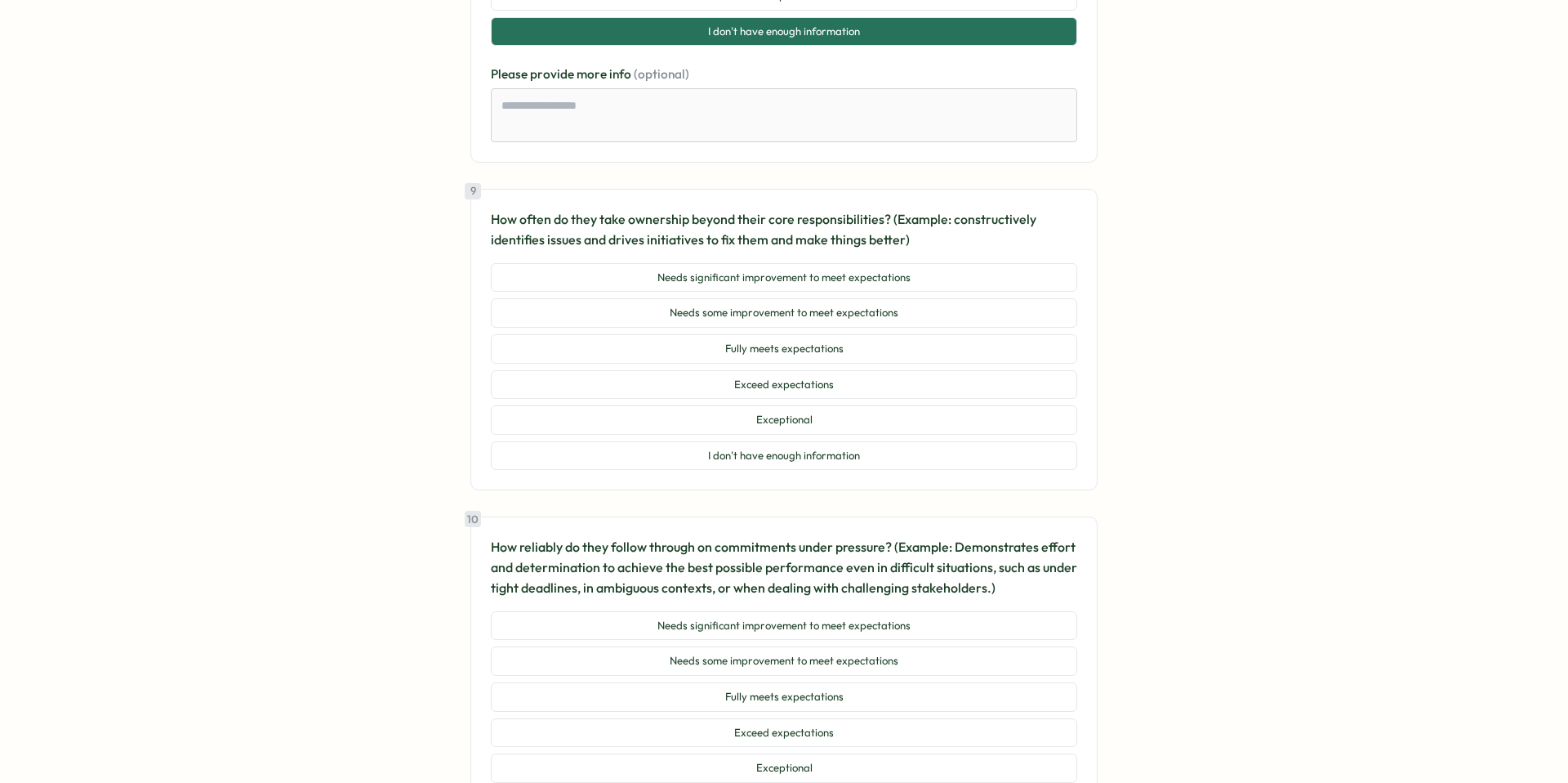
scroll to position [3554, 0]
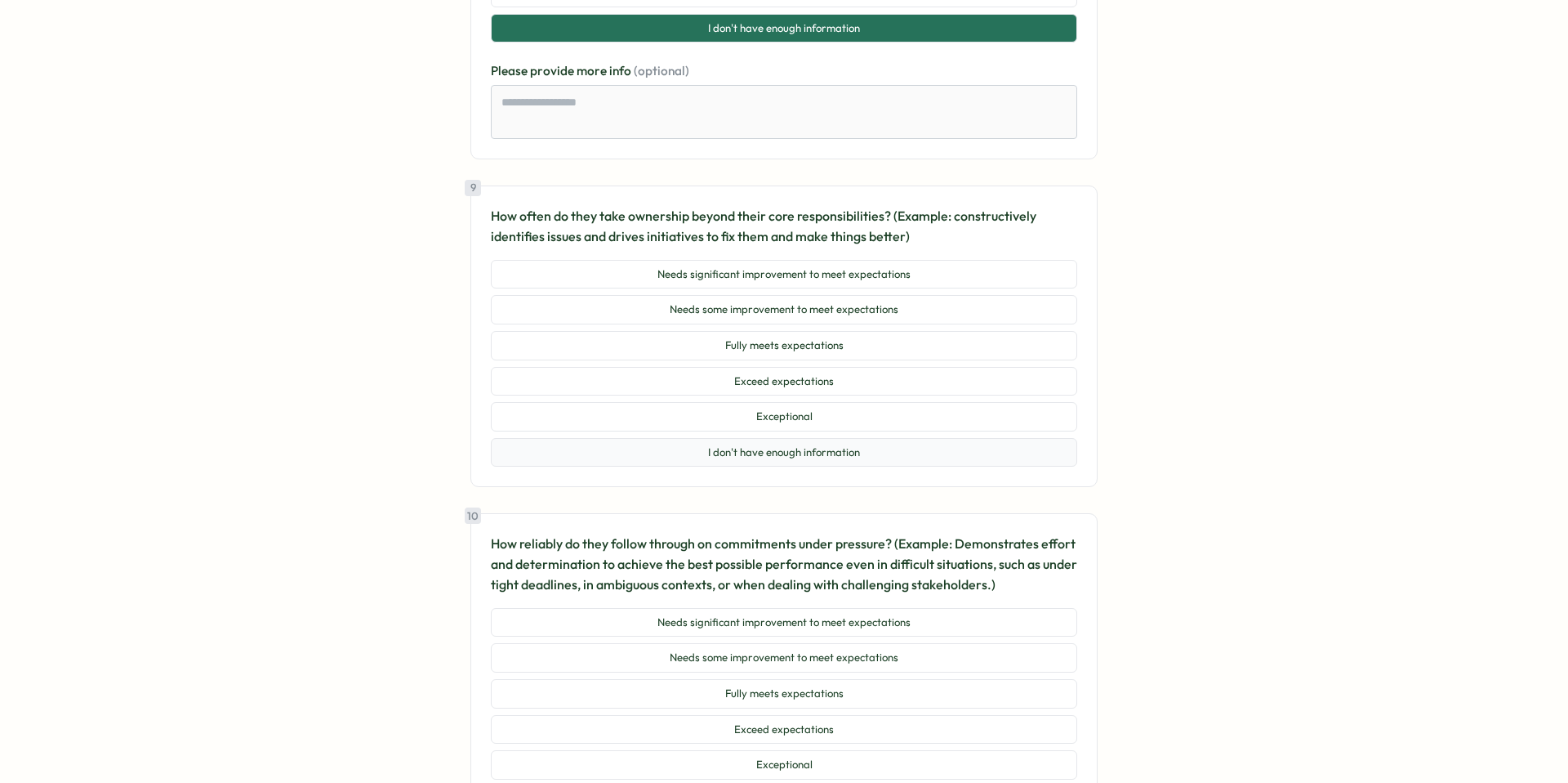
click at [963, 438] on button "I don't have enough information" at bounding box center [784, 453] width 586 height 30
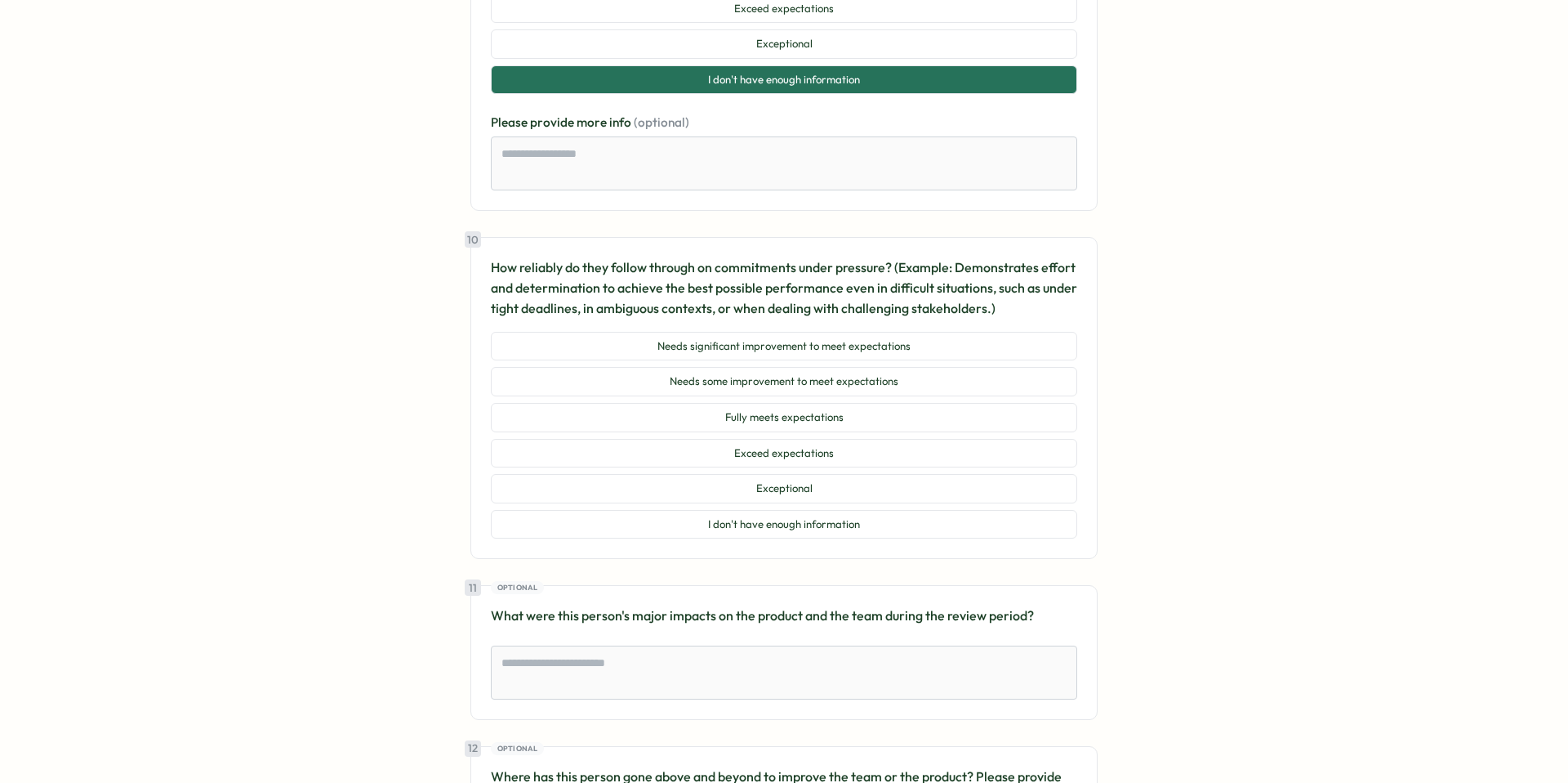
scroll to position [3927, 0]
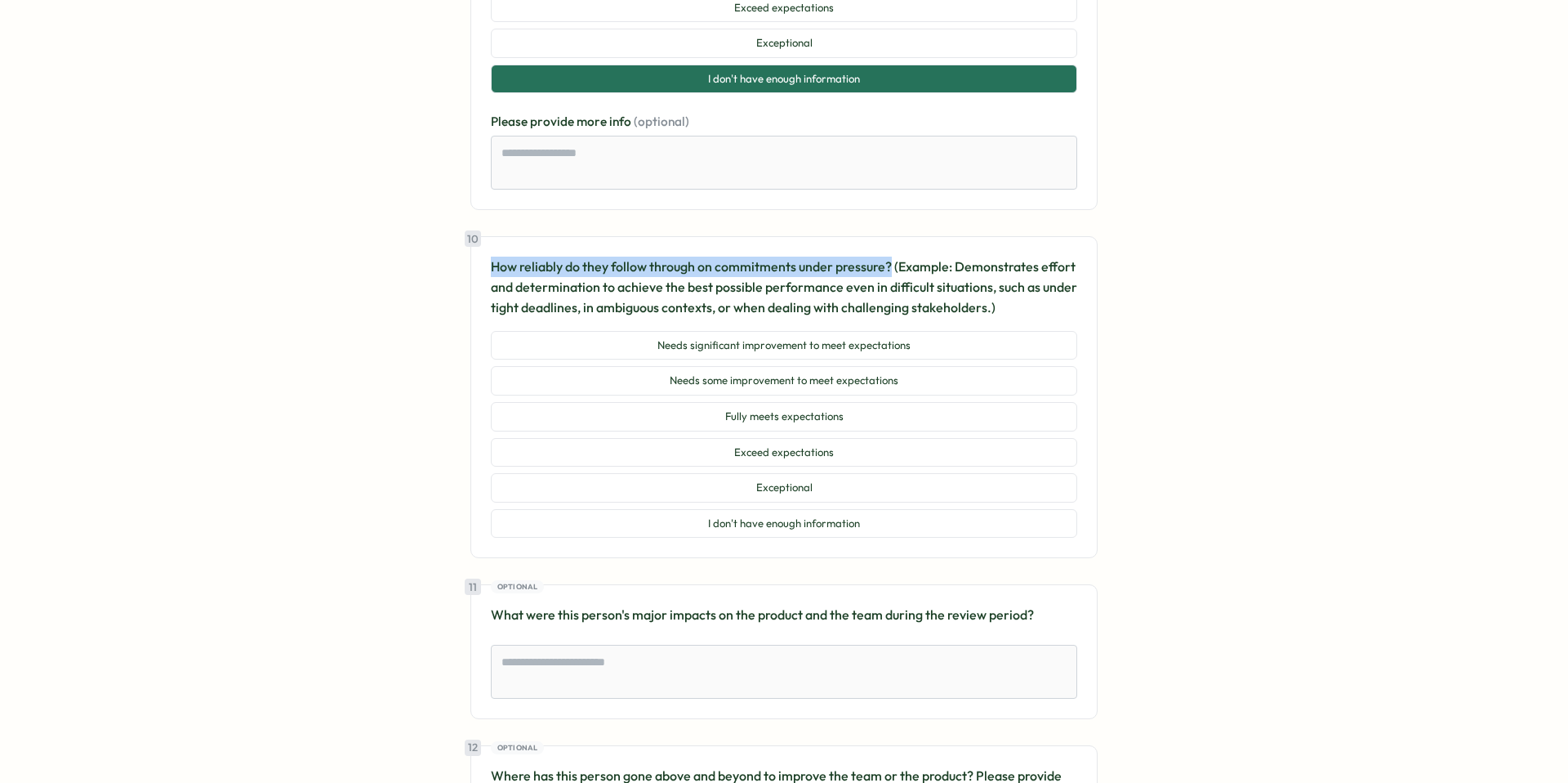
drag, startPoint x: 888, startPoint y: 236, endPoint x: 484, endPoint y: 229, distance: 404.1
click at [484, 236] on div "10 How reliably do they follow through on commitments under pressure? (Example:…" at bounding box center [784, 397] width 627 height 322
click at [473, 206] on div at bounding box center [473, 206] width 0 height 0
click at [970, 509] on button "I don't have enough information" at bounding box center [784, 524] width 586 height 30
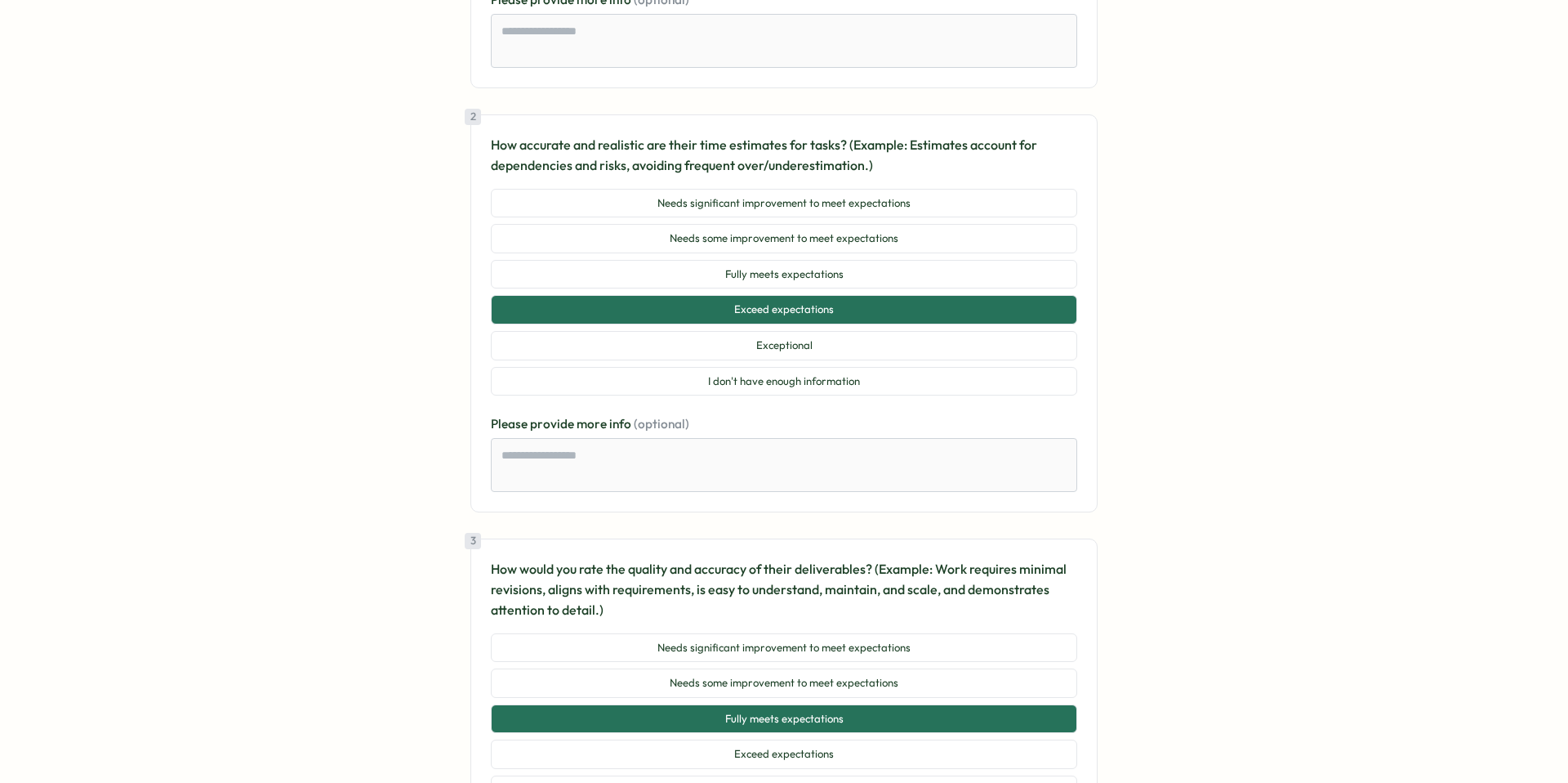
scroll to position [565, 0]
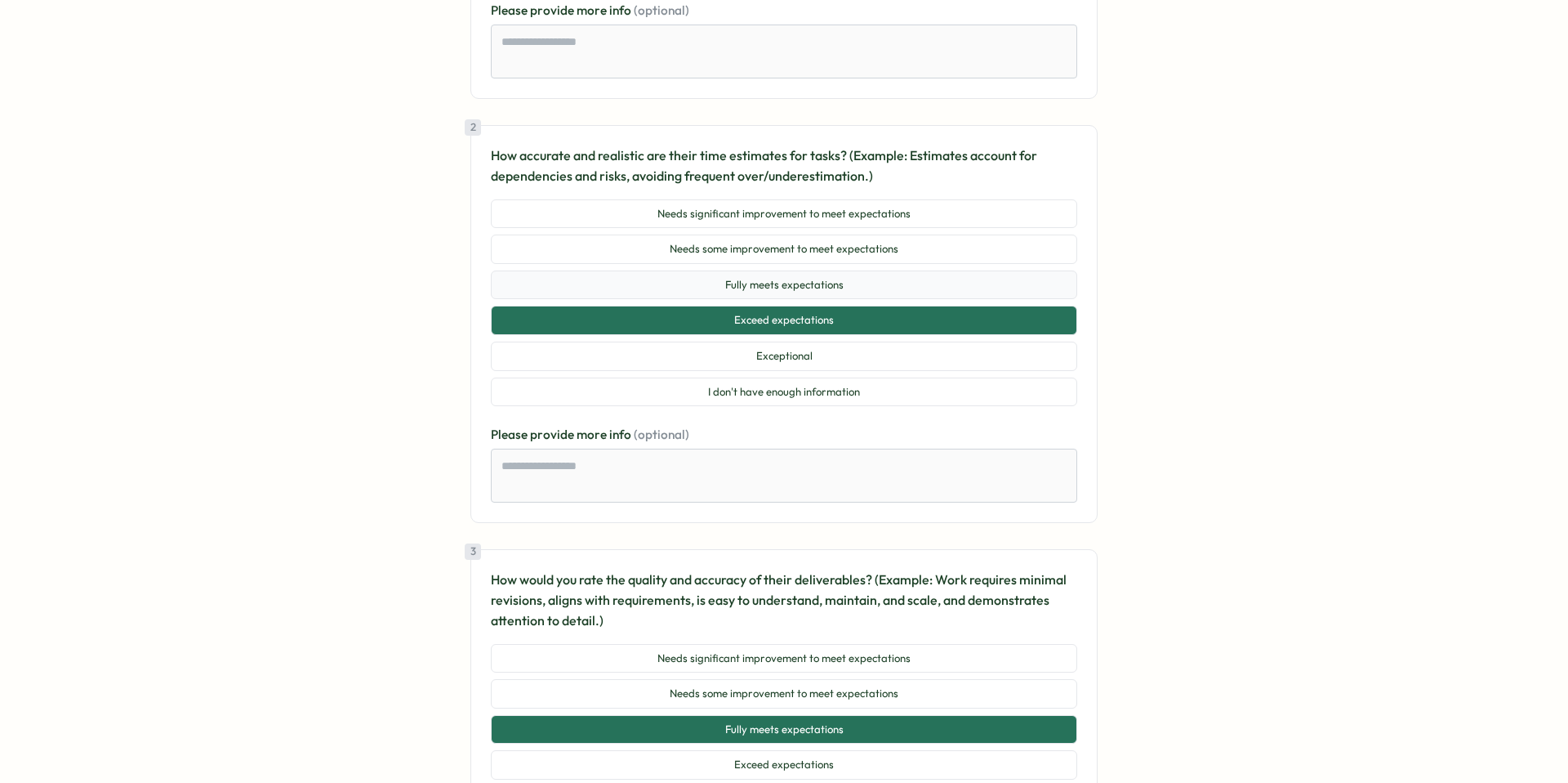
click at [861, 271] on button "Fully meets expectations" at bounding box center [784, 285] width 586 height 30
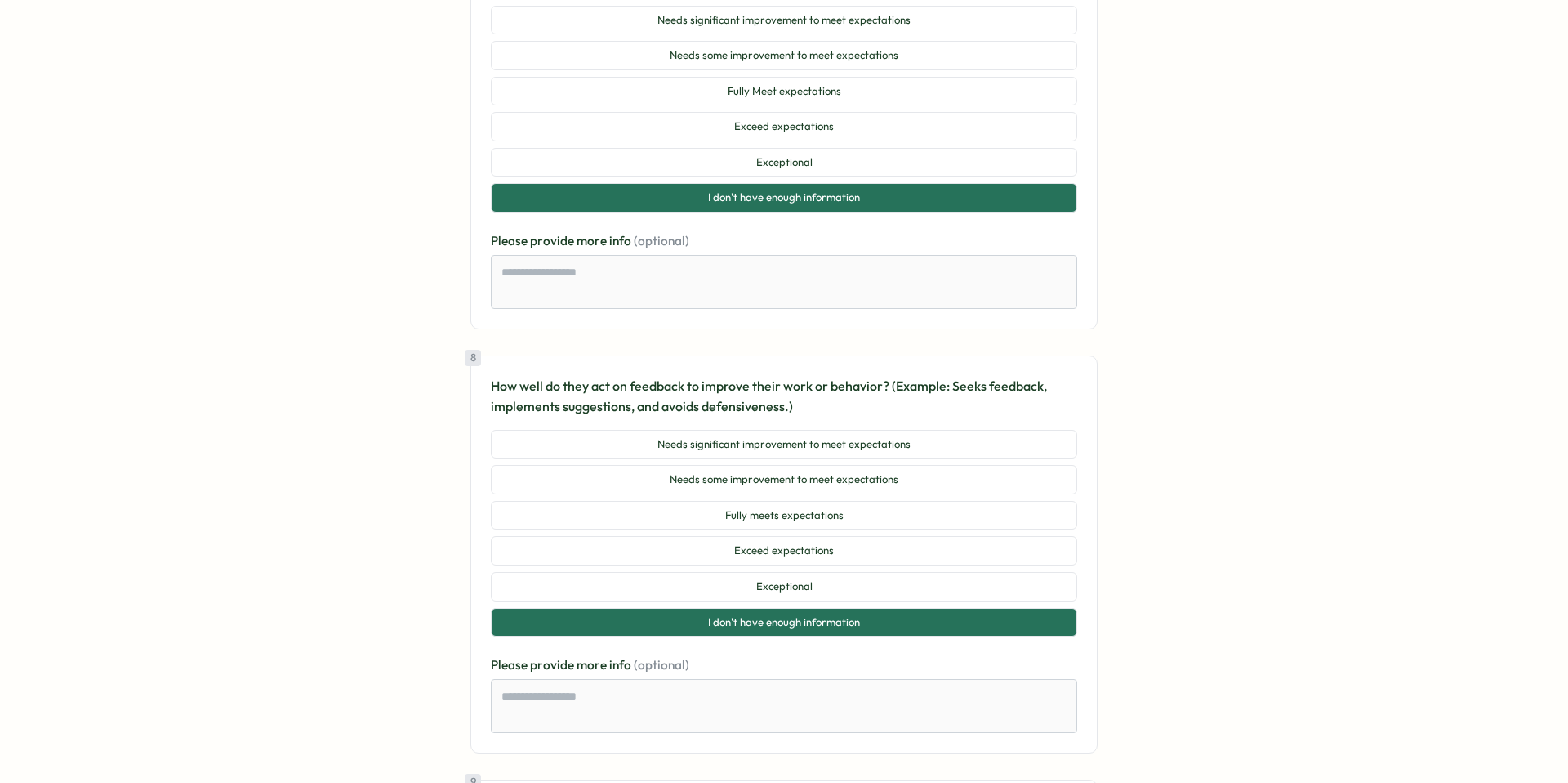
scroll to position [2968, 0]
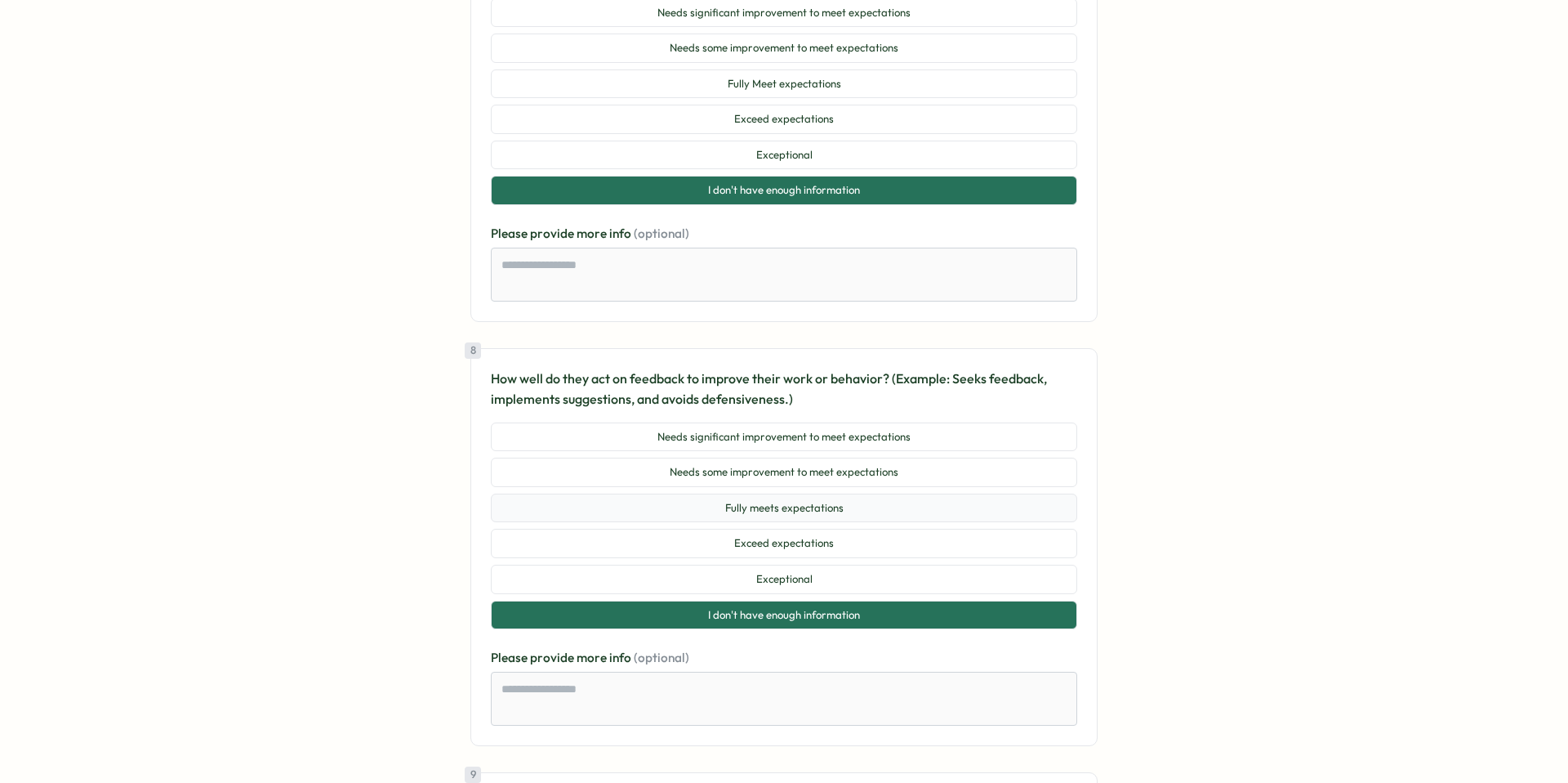
click at [1012, 493] on button "Fully meets expectations" at bounding box center [784, 508] width 586 height 30
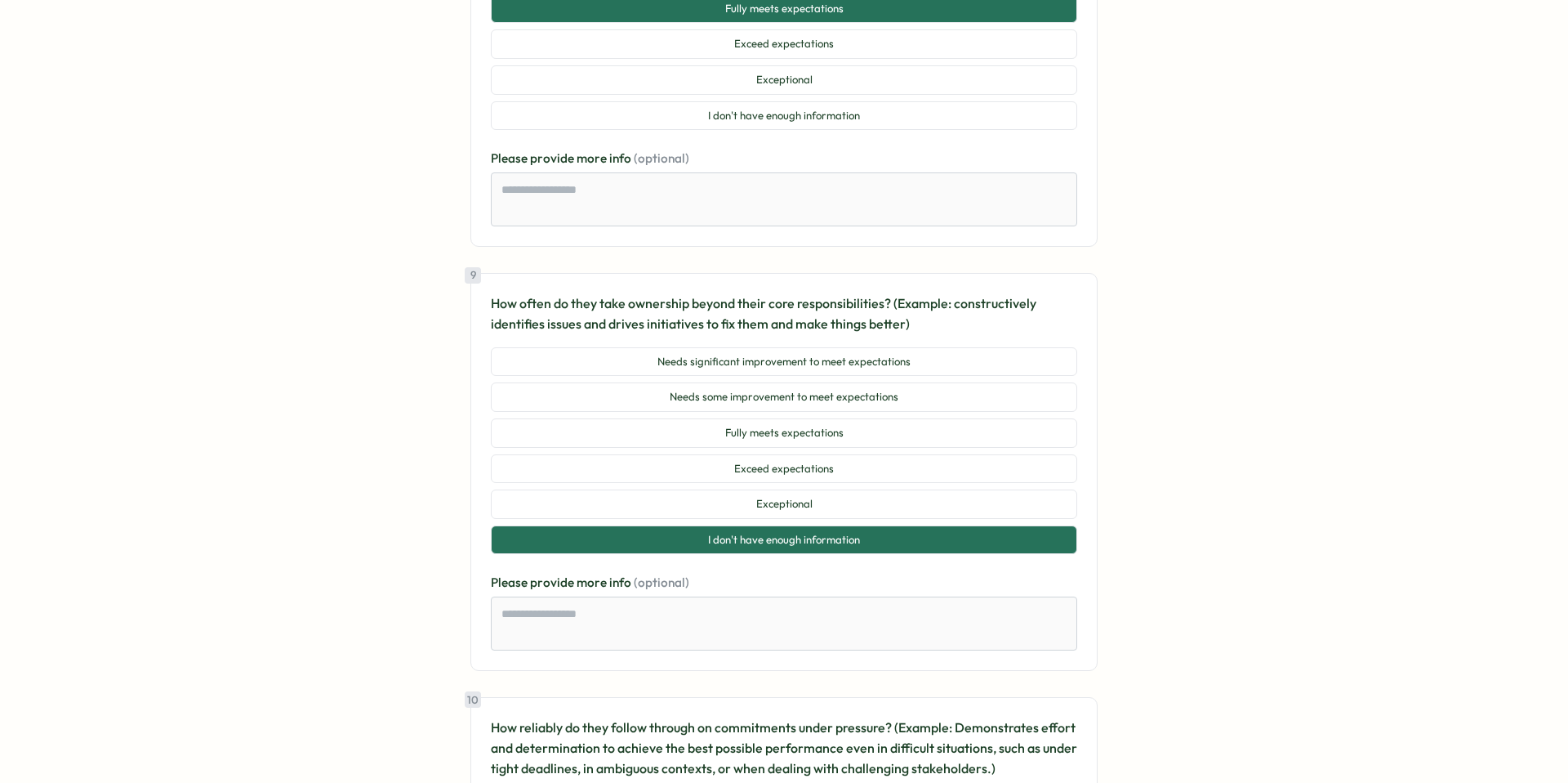
scroll to position [3484, 0]
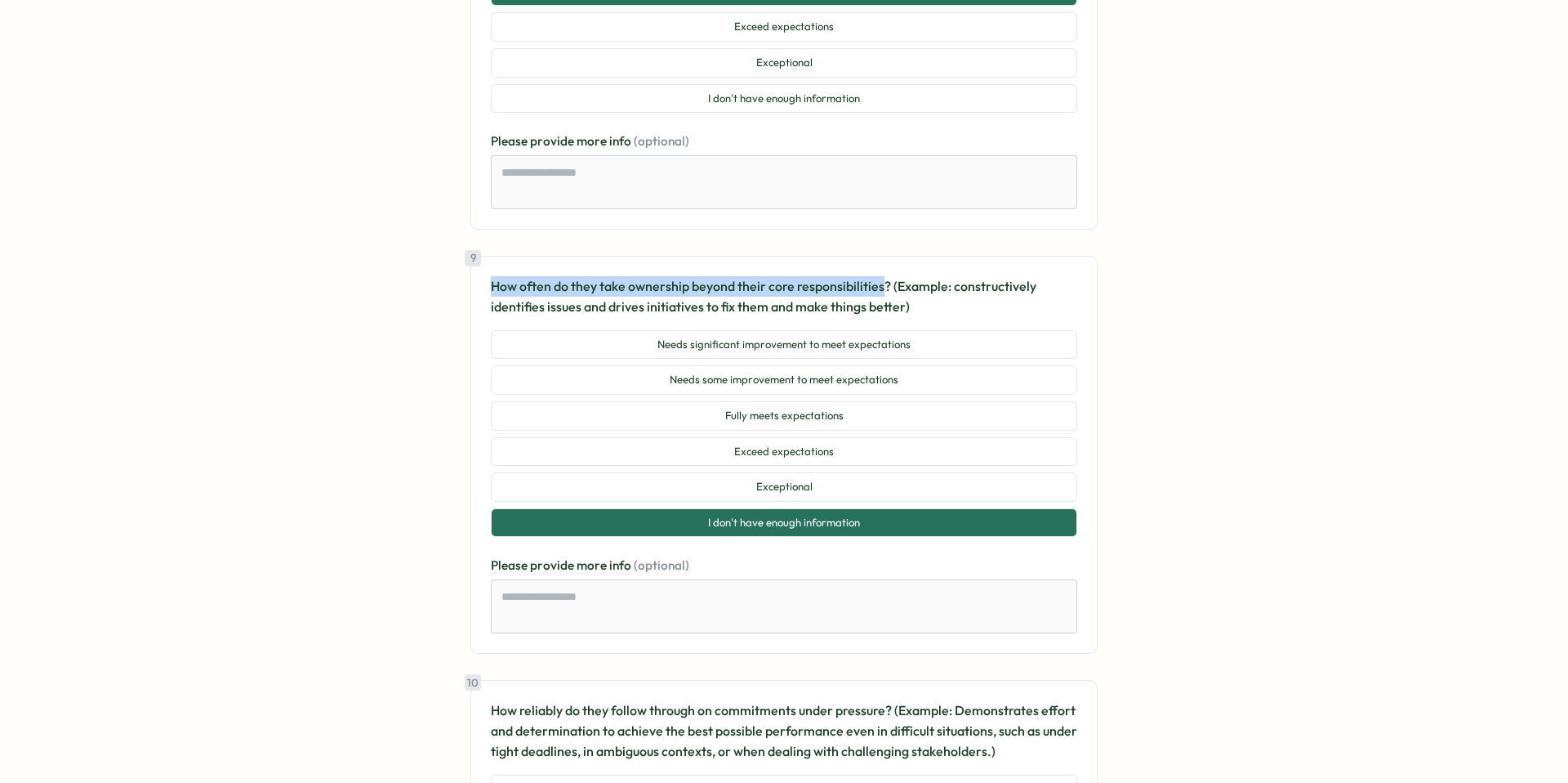
drag, startPoint x: 879, startPoint y: 261, endPoint x: 487, endPoint y: 260, distance: 392.0
click at [487, 259] on div "9 How often do they take ownership beyond their core responsibilities? (Example…" at bounding box center [784, 455] width 627 height 398
click at [476, 267] on div at bounding box center [476, 267] width 0 height 0
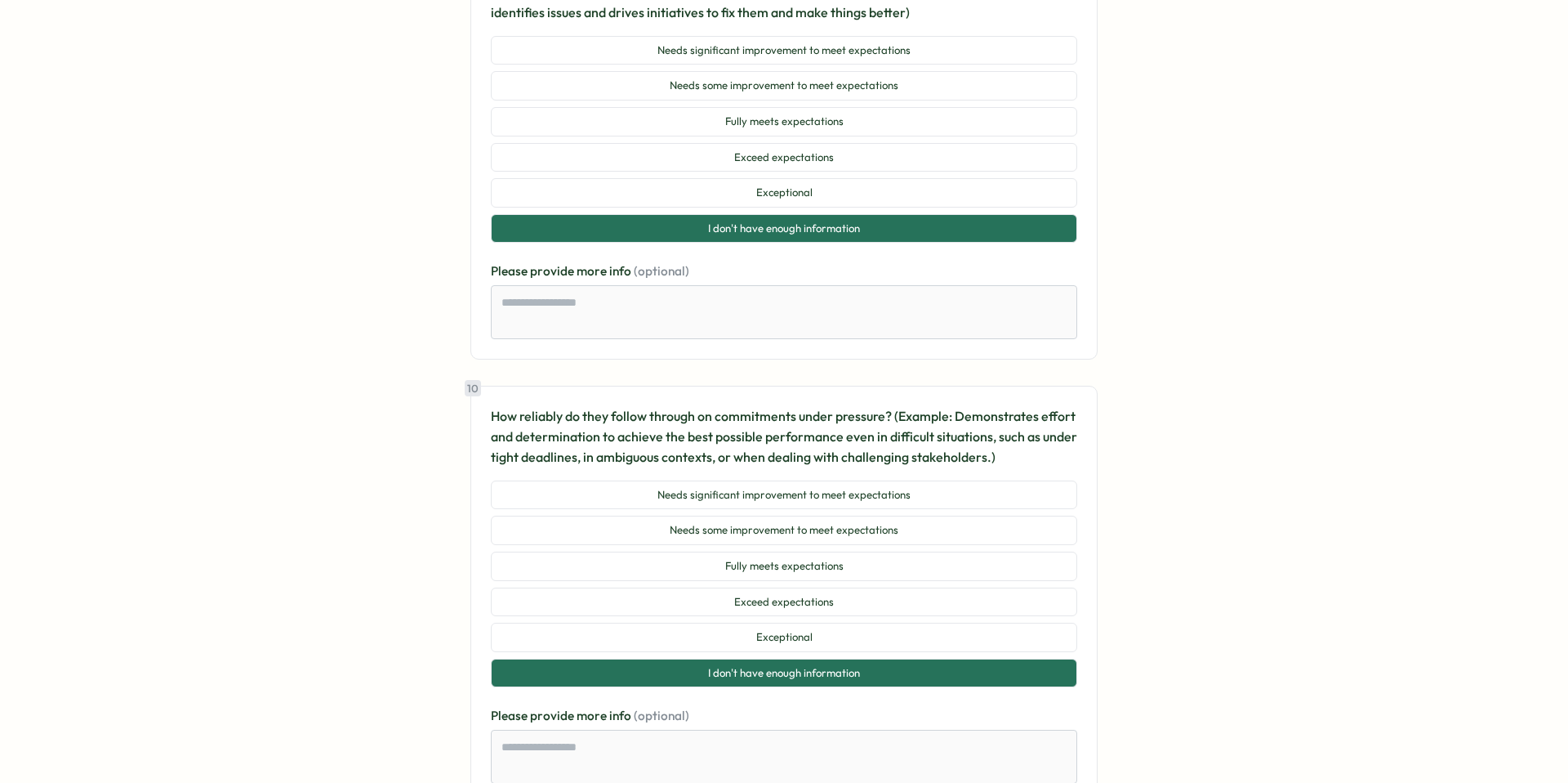
scroll to position [3789, 0]
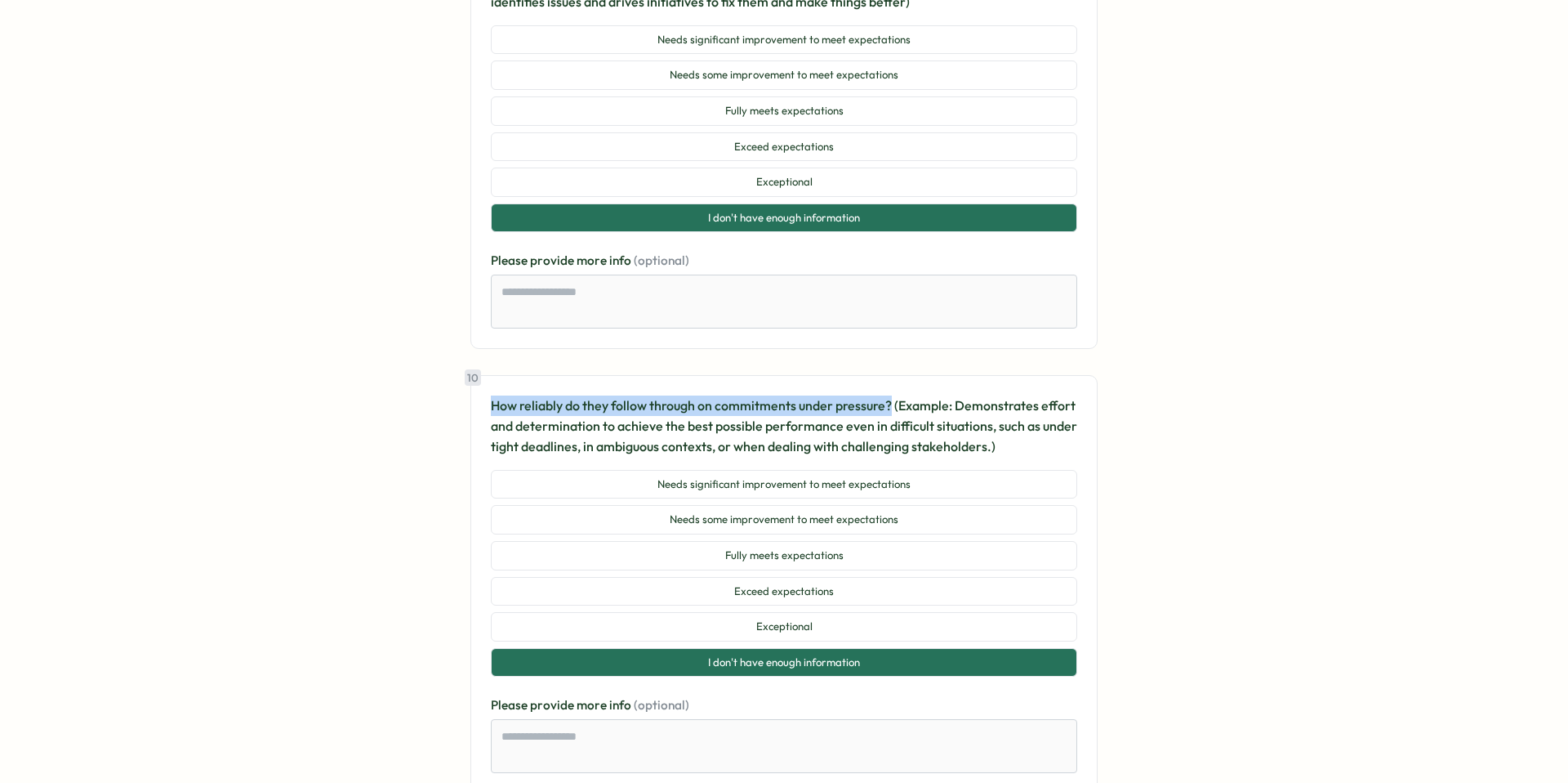
drag, startPoint x: 487, startPoint y: 380, endPoint x: 889, endPoint y: 370, distance: 402.1
click at [889, 375] on div "10 How reliably do they follow through on commitments under pressure? (Example:…" at bounding box center [784, 583] width 627 height 418
click at [878, 346] on div at bounding box center [878, 346] width 0 height 0
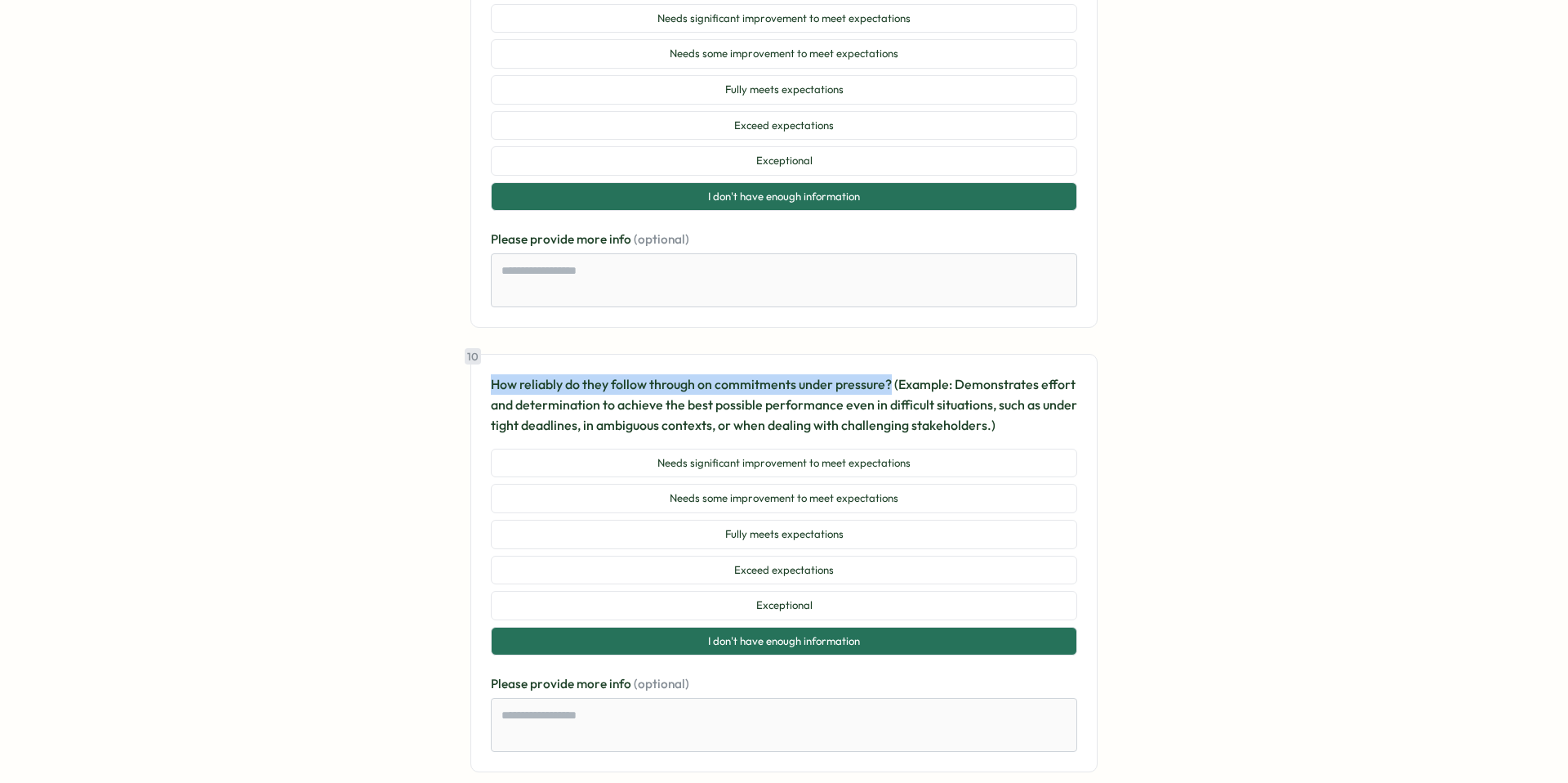
scroll to position [3817, 0]
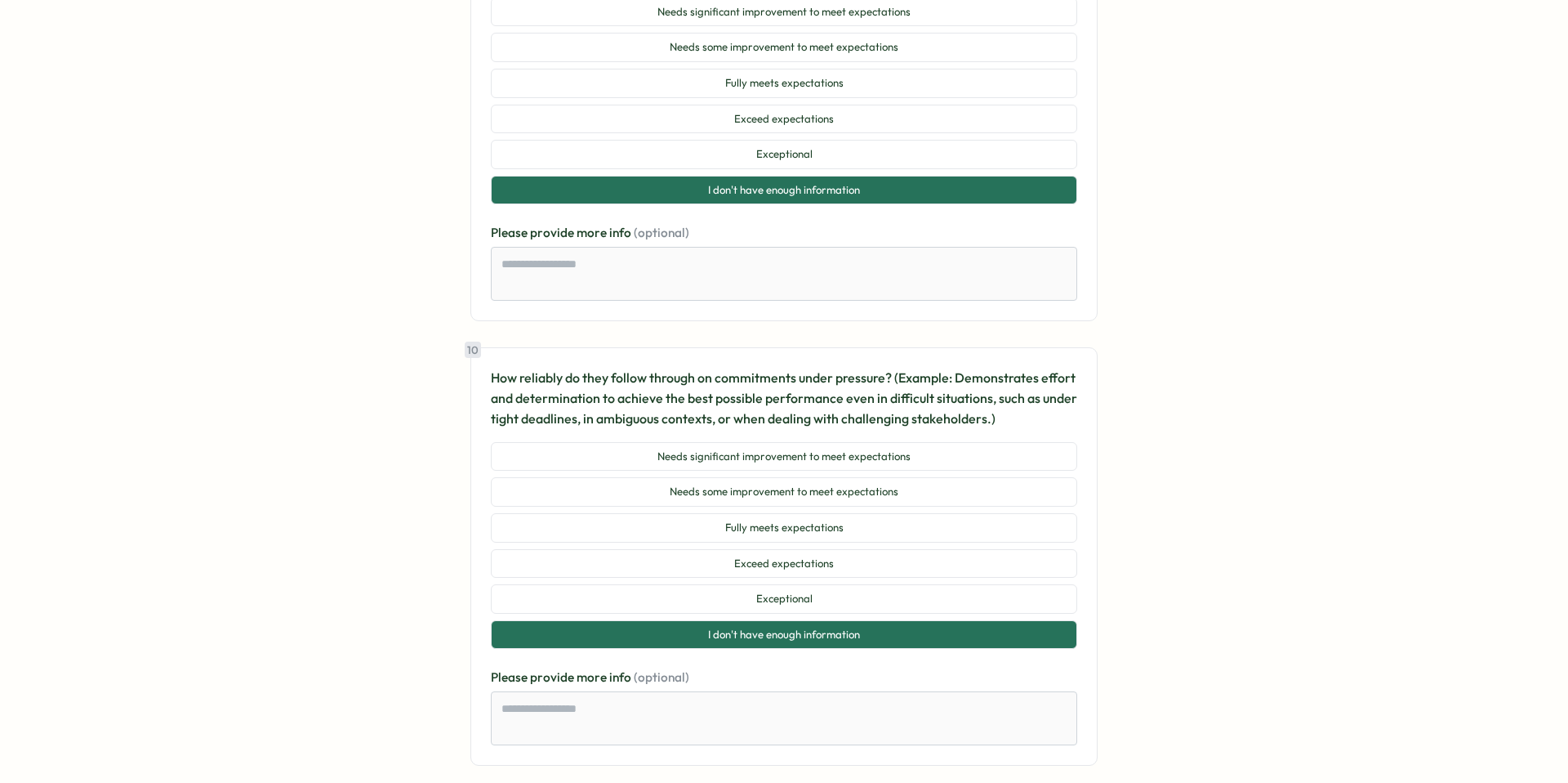
click at [1283, 402] on section "Go to home Go to home Survey from Trusting Social 2025 Q3 - Performance Review …" at bounding box center [784, 391] width 1568 height 783
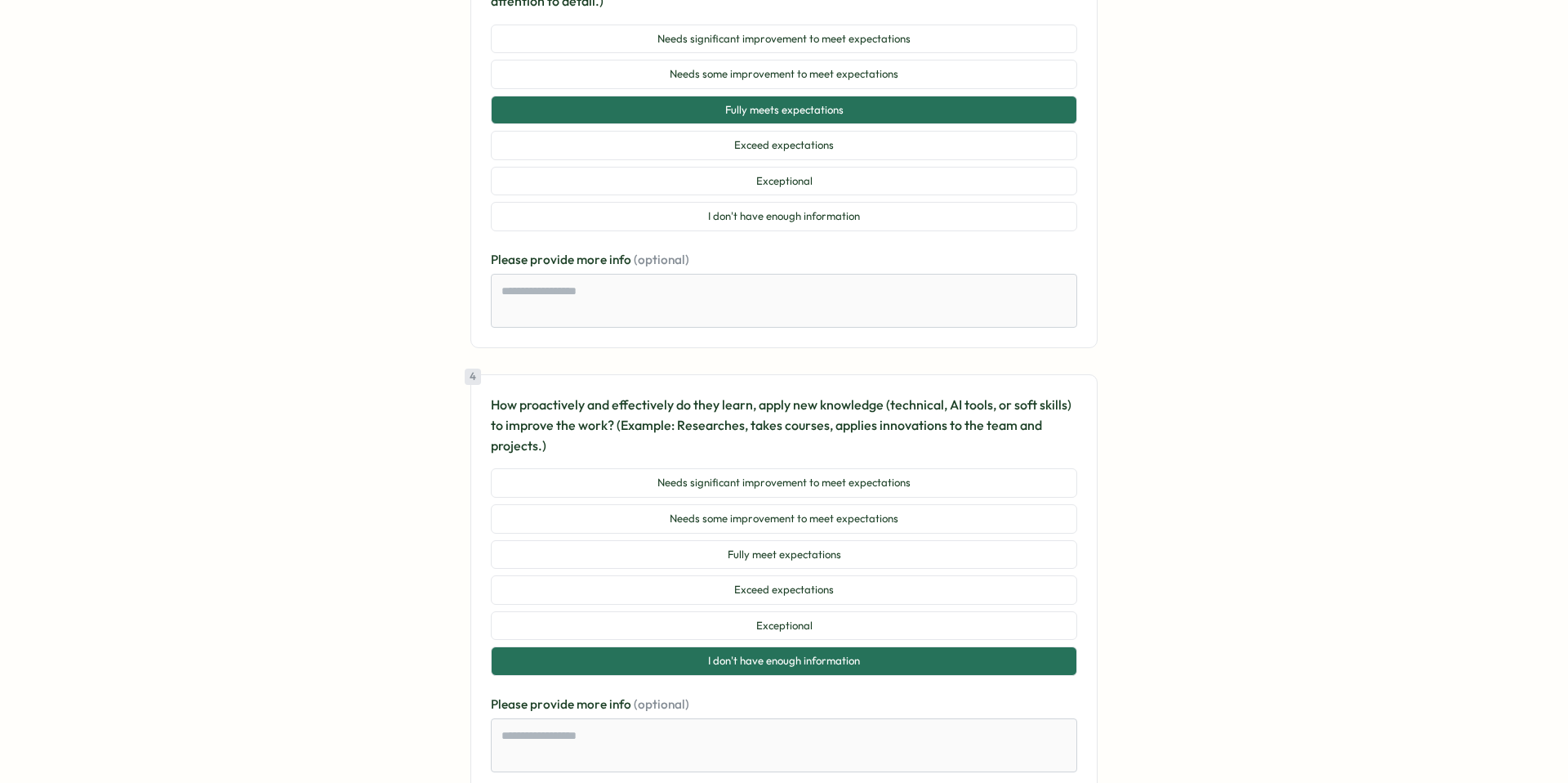
scroll to position [1200, 0]
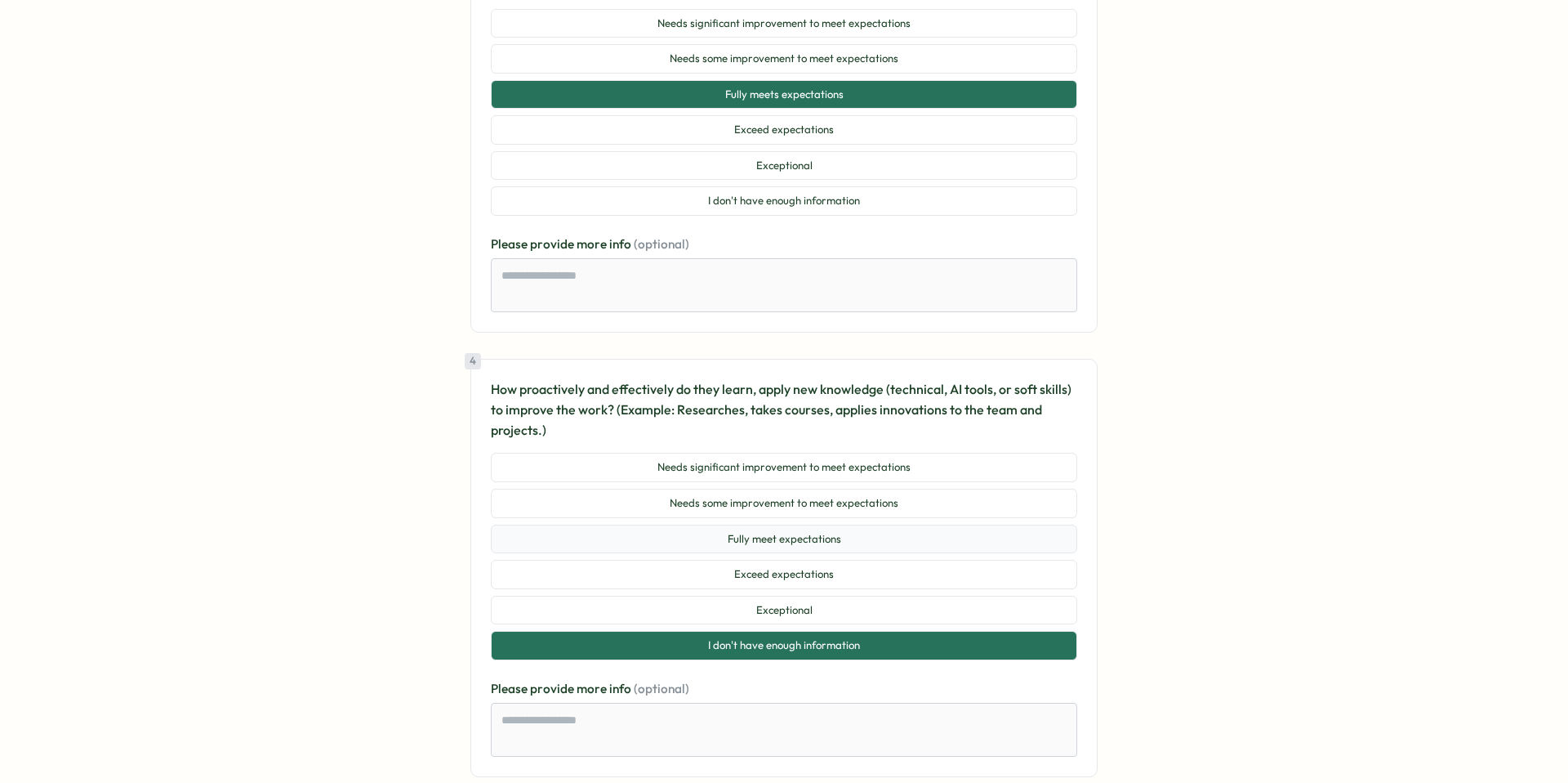
click at [816, 525] on button "Fully meet expectations" at bounding box center [784, 540] width 586 height 30
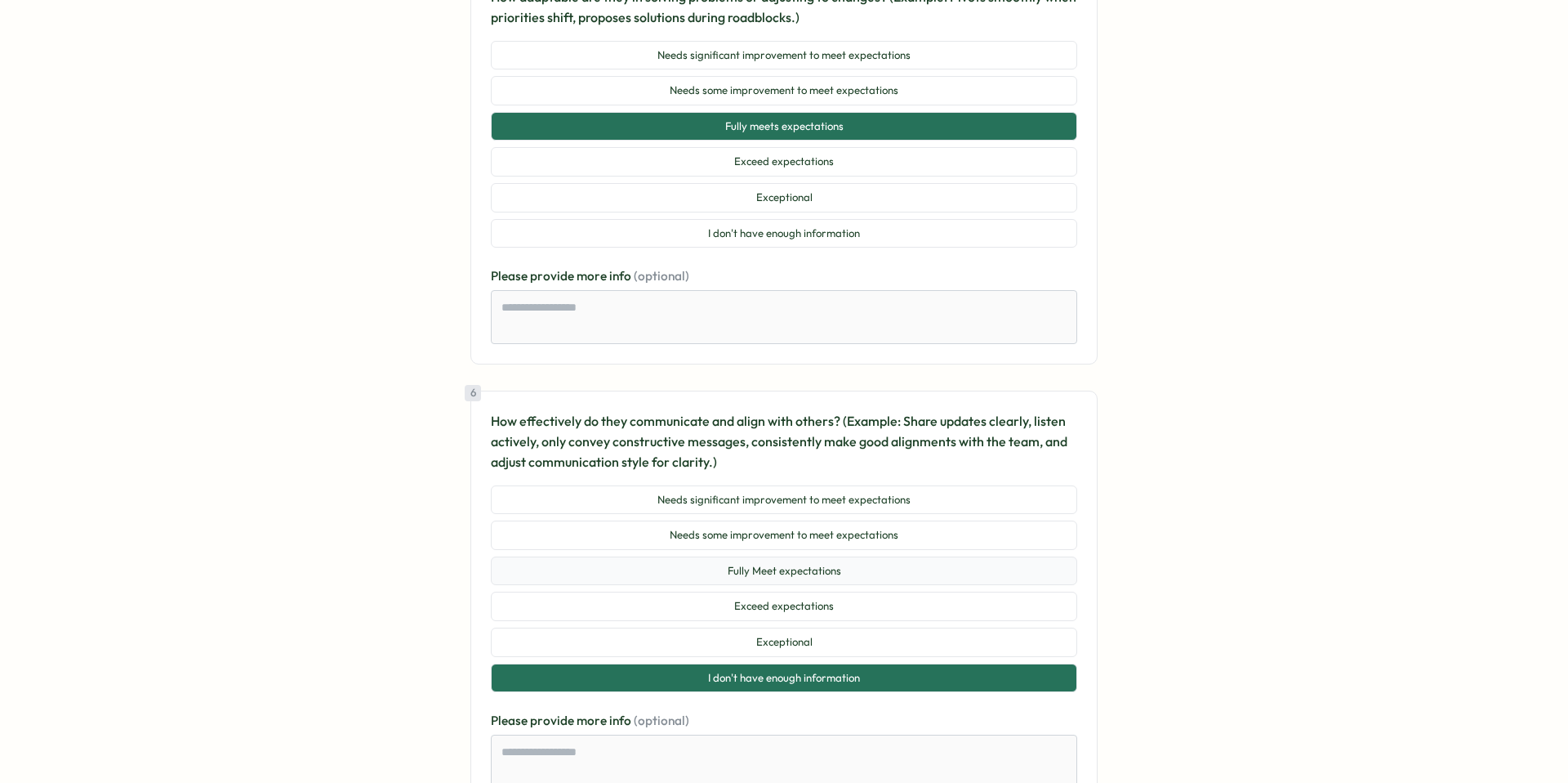
click at [820, 556] on button "Fully Meet expectations" at bounding box center [784, 571] width 586 height 30
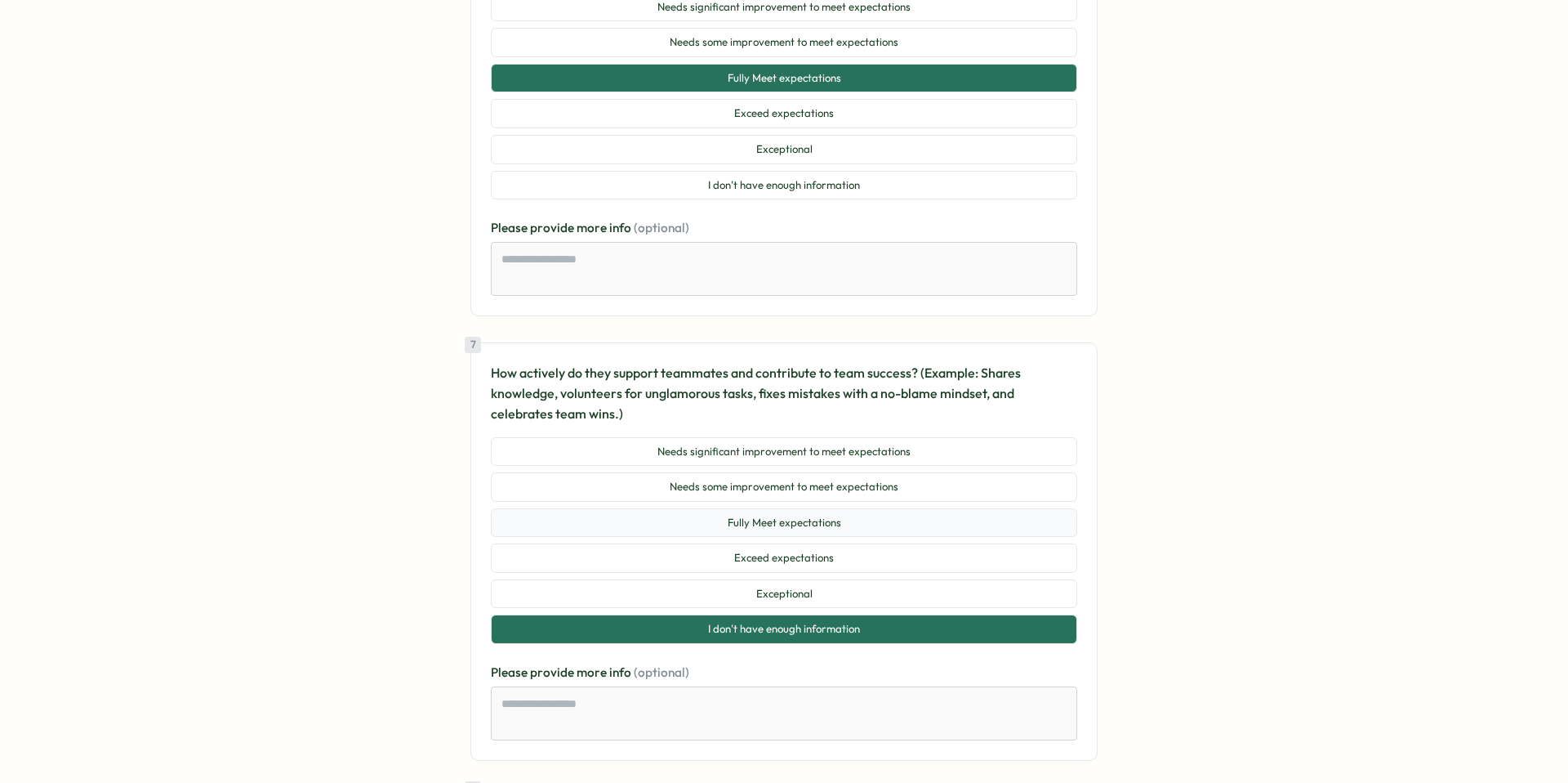
click at [823, 508] on button "Fully Meet expectations" at bounding box center [784, 523] width 586 height 30
type textarea "*"
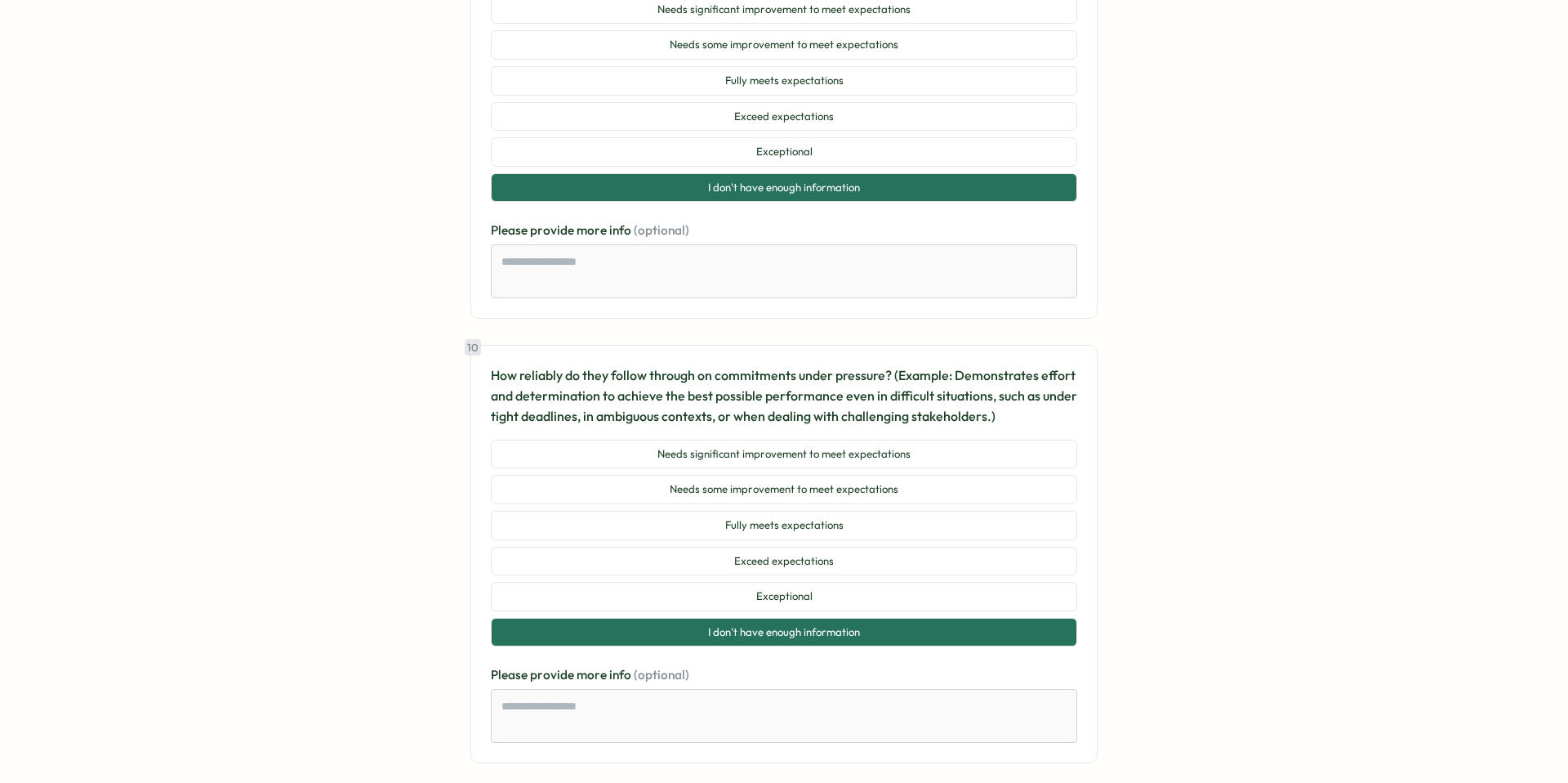
scroll to position [3822, 0]
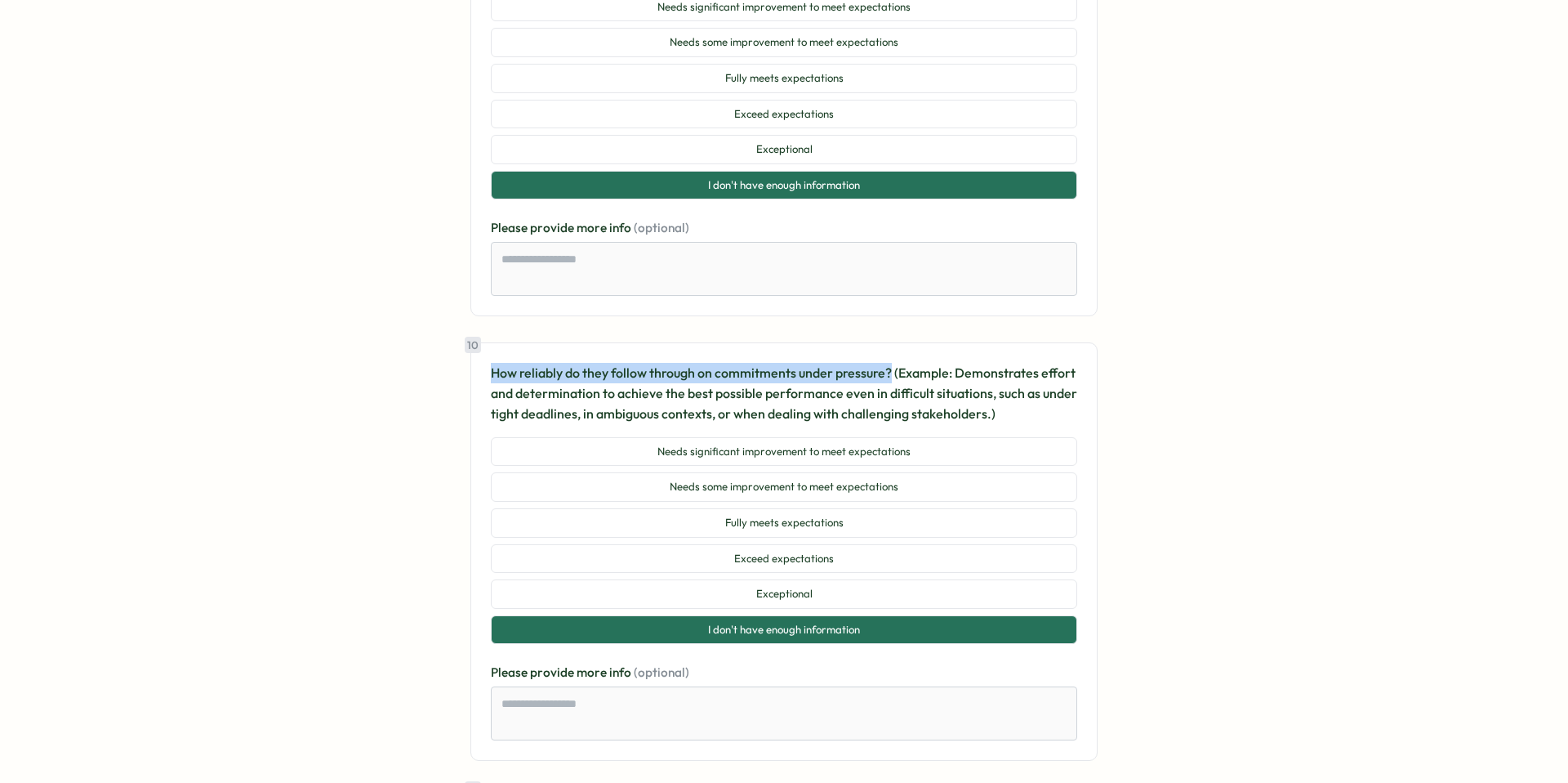
drag, startPoint x: 885, startPoint y: 347, endPoint x: 464, endPoint y: 340, distance: 421.1
click at [454, 313] on div at bounding box center [454, 313] width 0 height 0
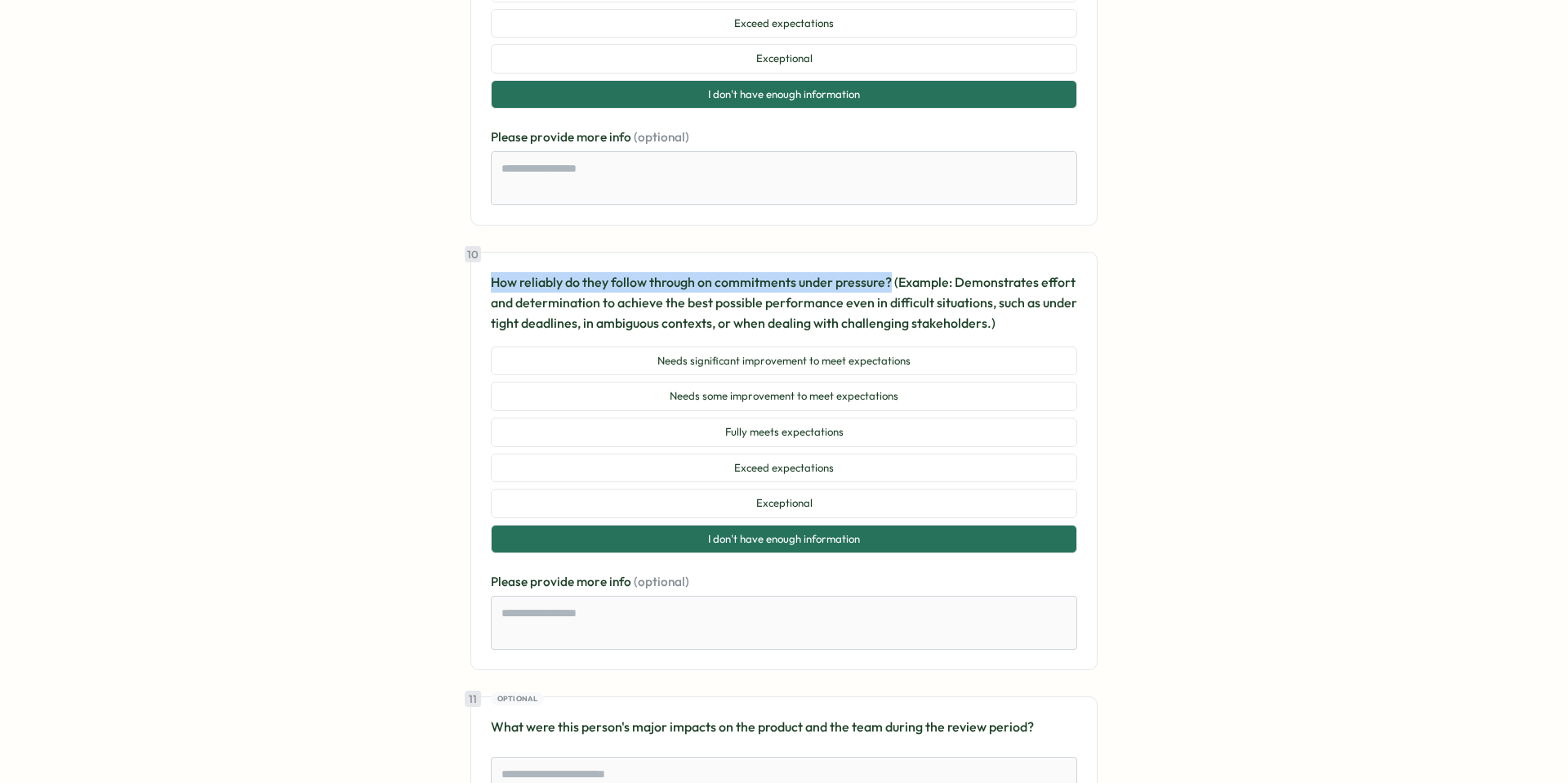
scroll to position [3915, 0]
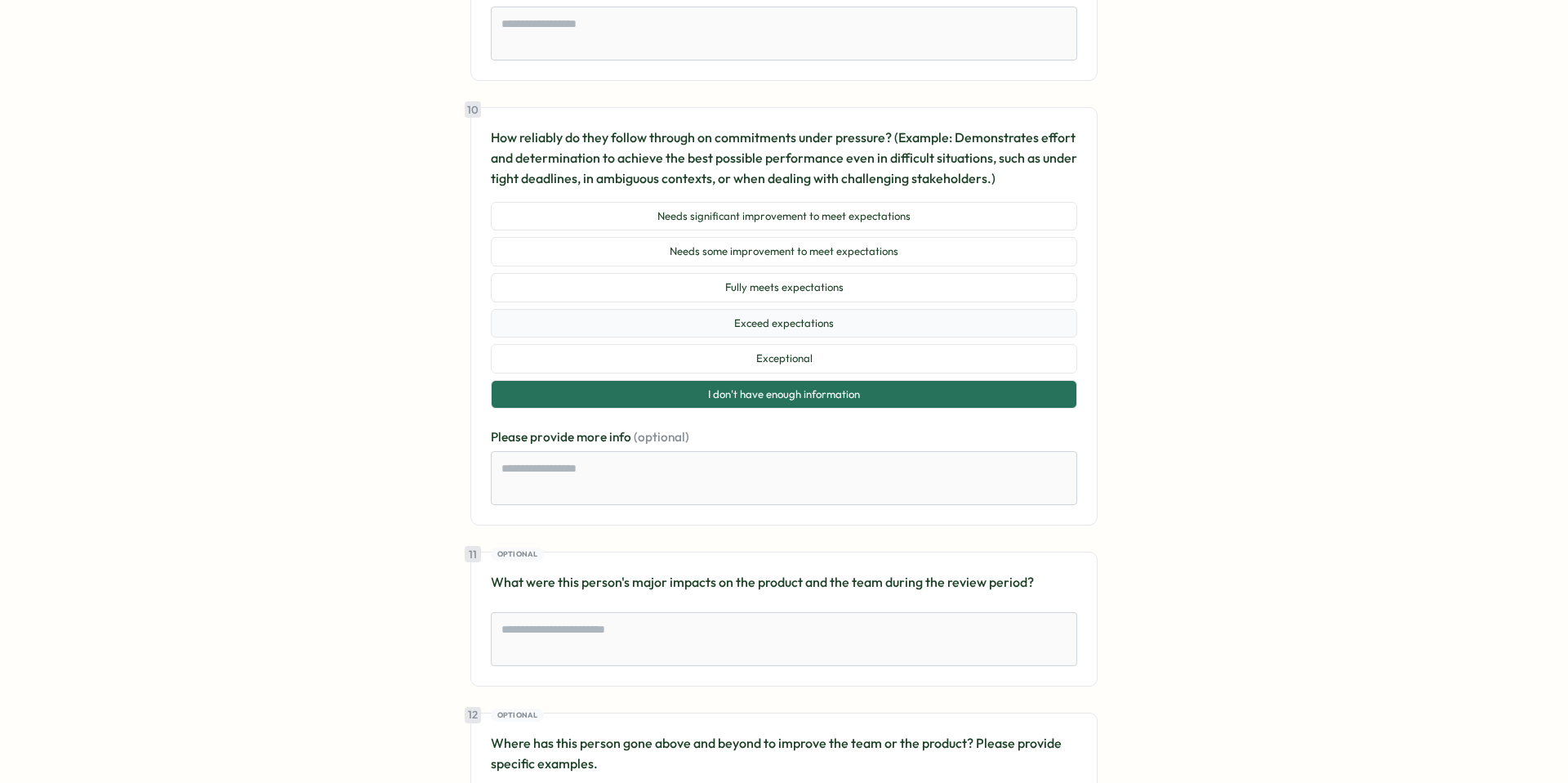
scroll to position [4060, 0]
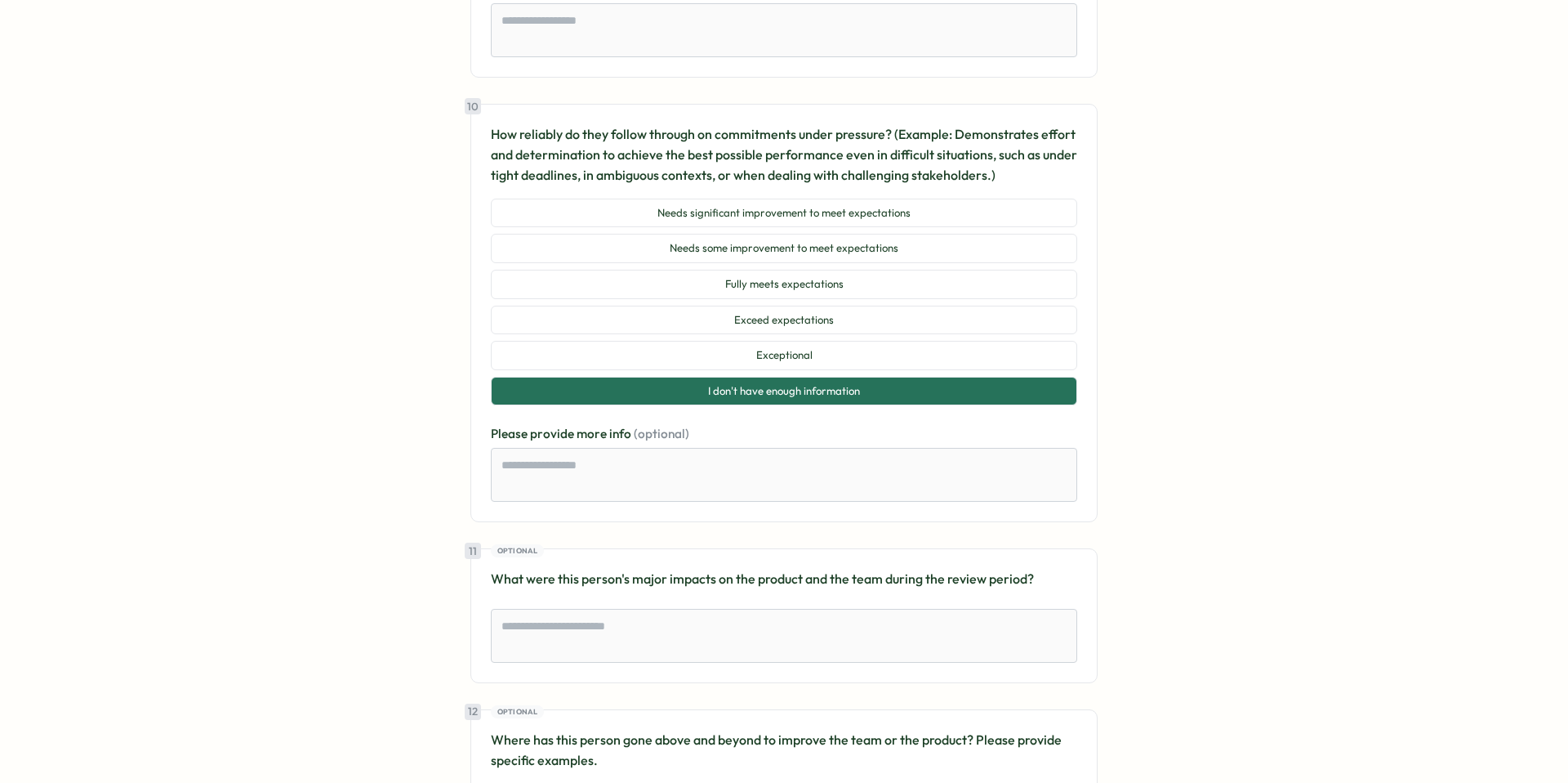
click at [626, 575] on div "11 Optional What were this person's major impacts on the product and the team d…" at bounding box center [784, 615] width 627 height 134
click at [632, 609] on textarea at bounding box center [784, 635] width 586 height 54
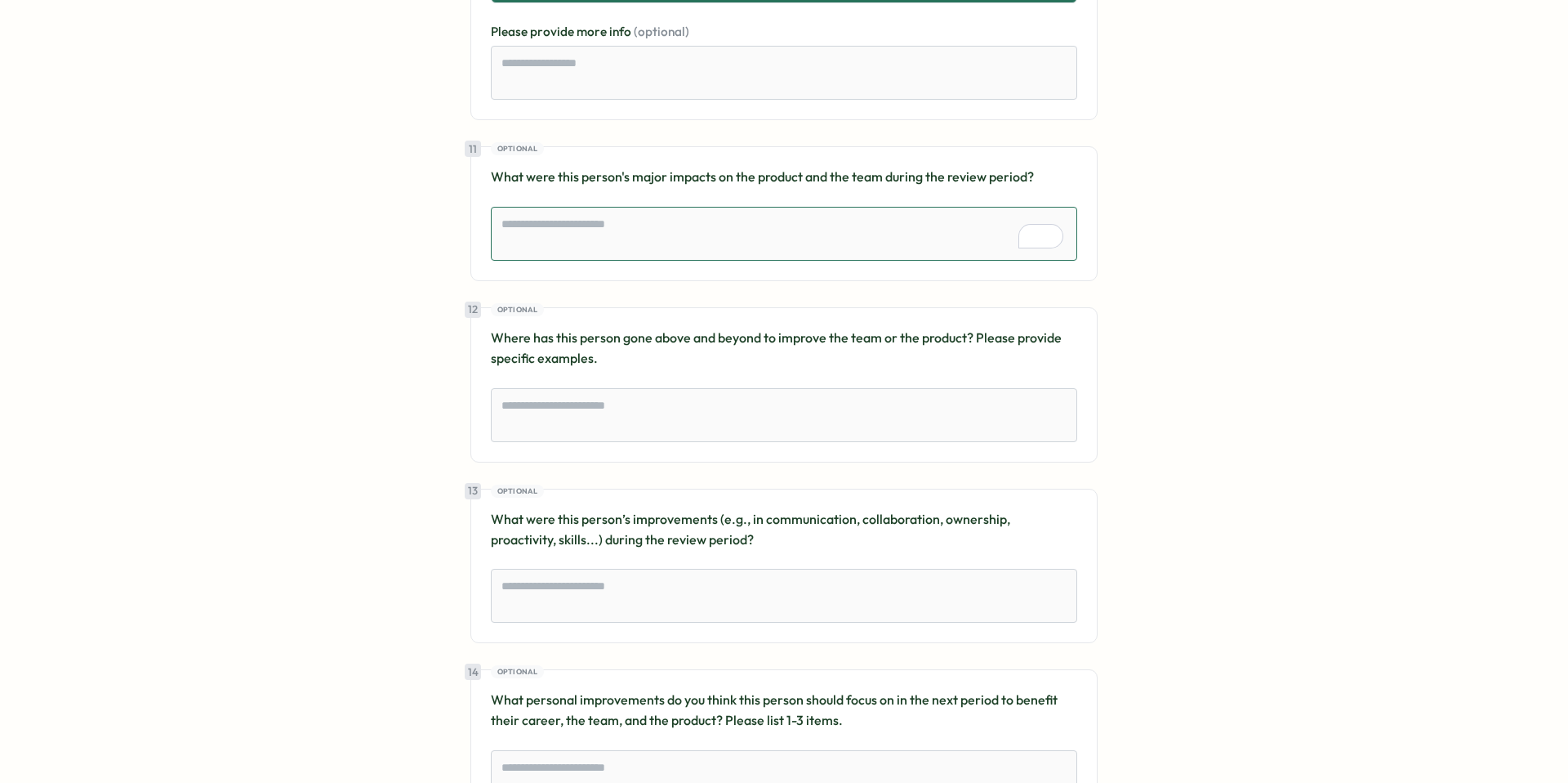
scroll to position [4582, 0]
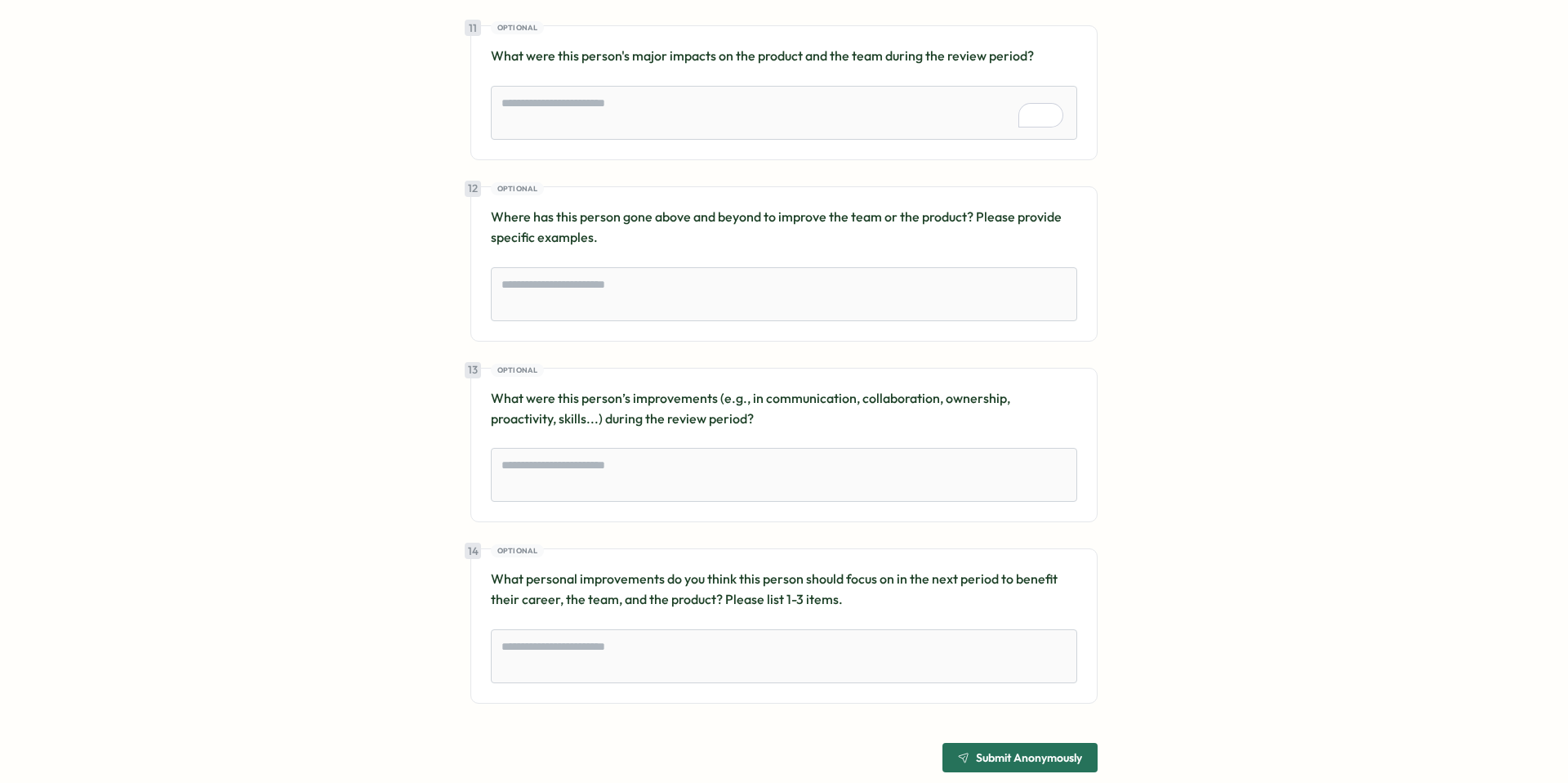
click at [1047, 752] on span "Submit Anonymously" at bounding box center [1029, 757] width 106 height 12
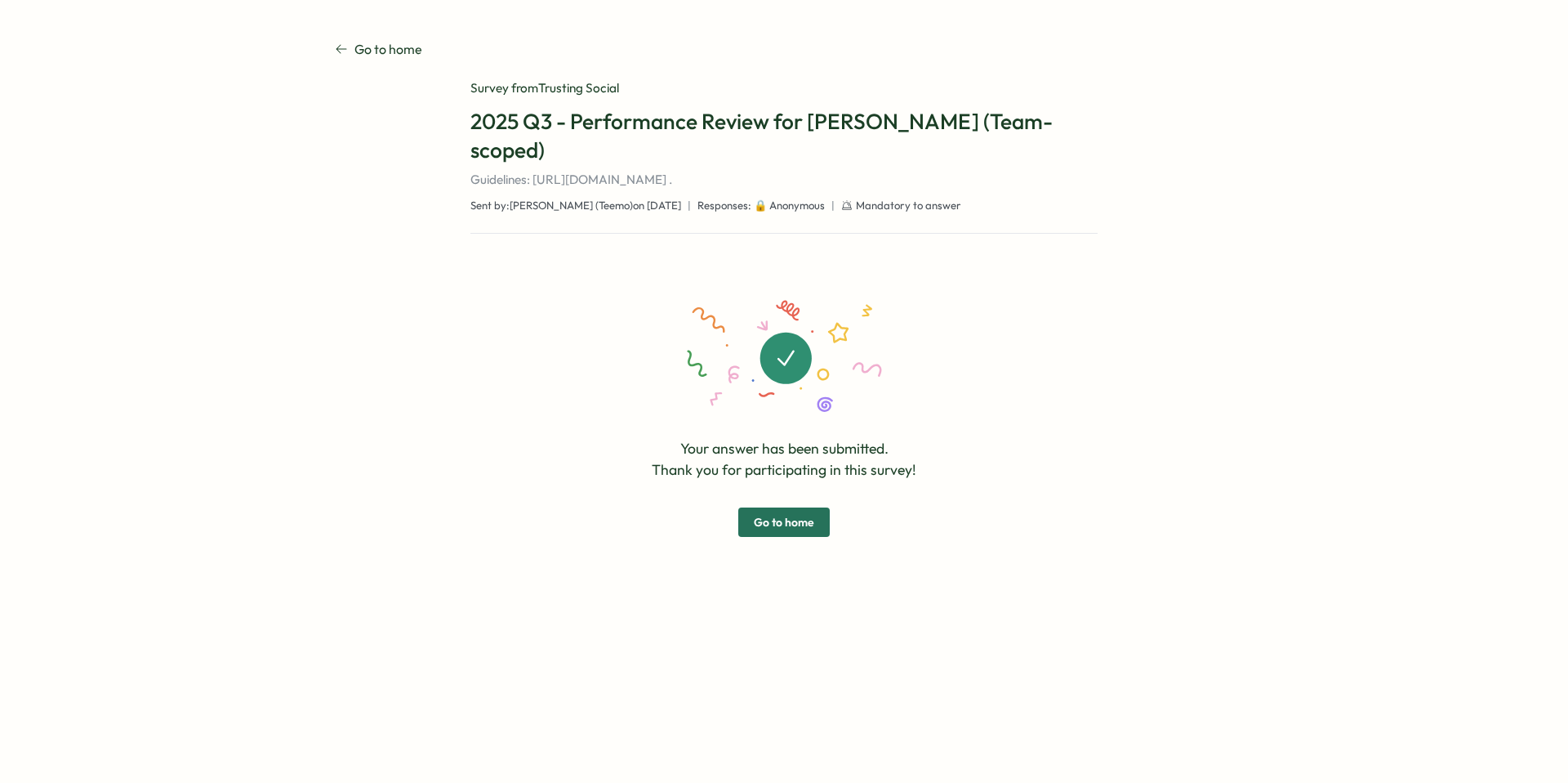
click at [775, 508] on span "Go to home" at bounding box center [784, 522] width 60 height 28
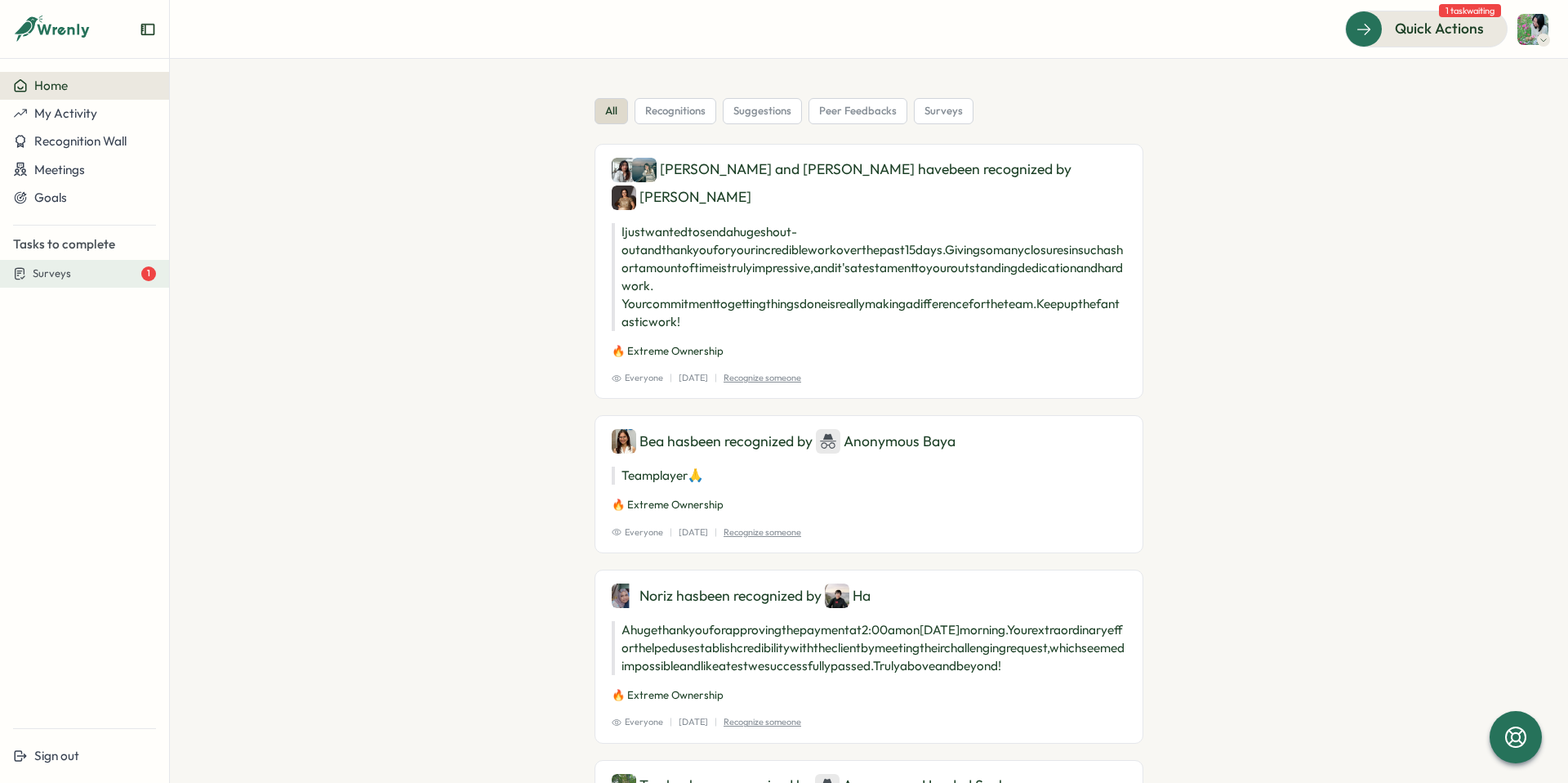
click at [106, 275] on div "Surveys 1" at bounding box center [95, 274] width 124 height 15
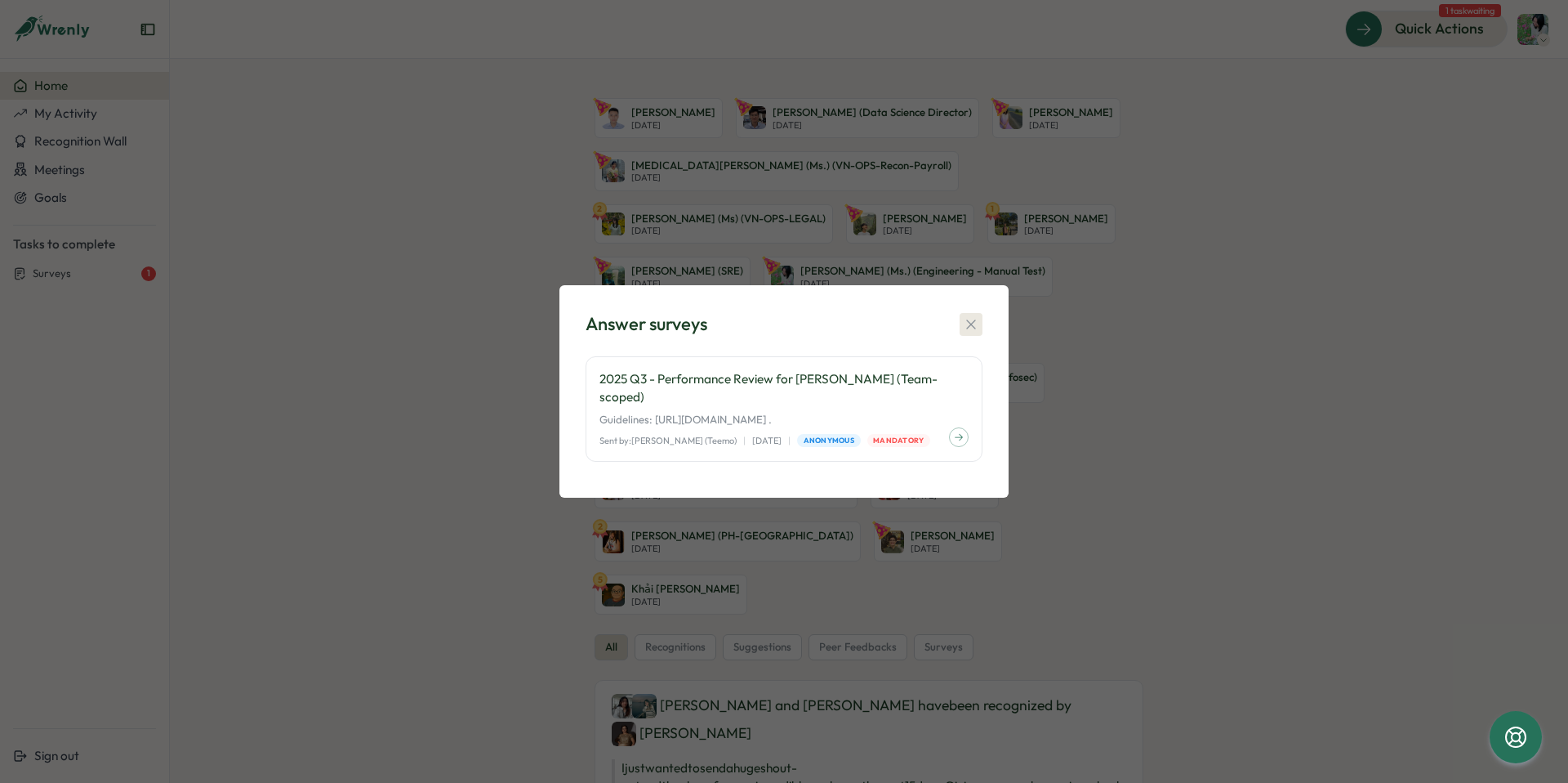
click at [970, 333] on icon "button" at bounding box center [971, 324] width 16 height 17
